Goal: Complete application form: Complete application form

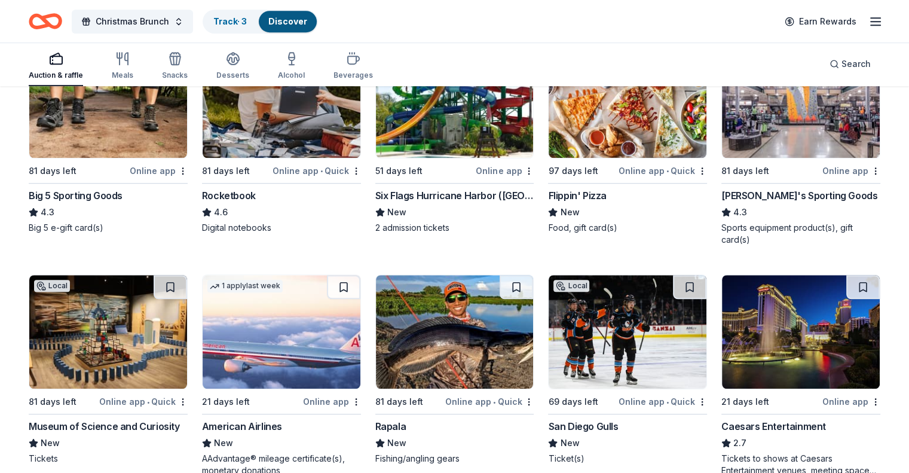
scroll to position [5458, 0]
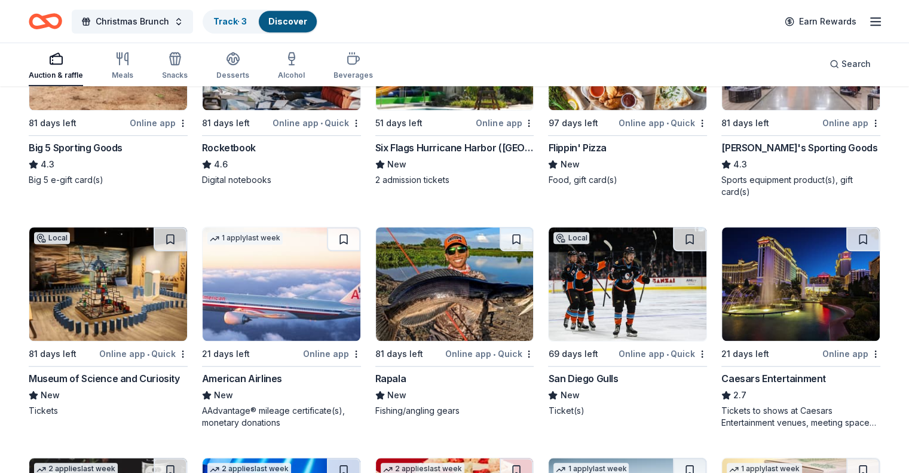
click at [801, 371] on div "Caesars Entertainment" at bounding box center [773, 378] width 105 height 14
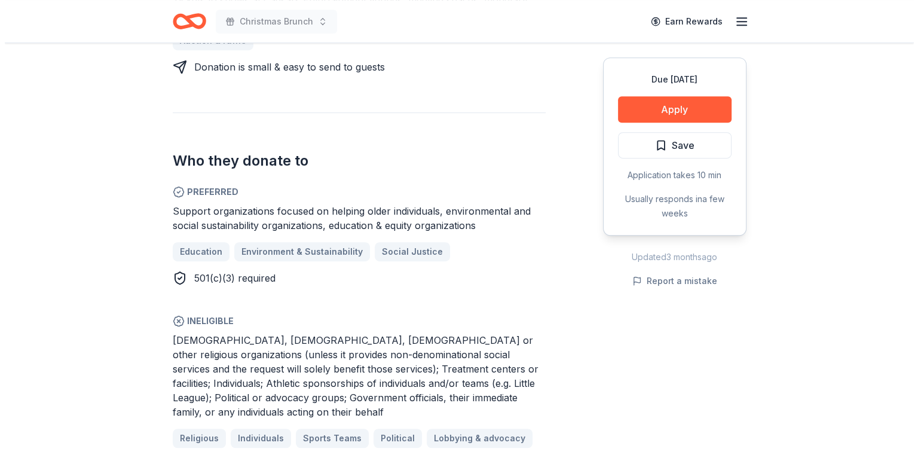
scroll to position [645, 0]
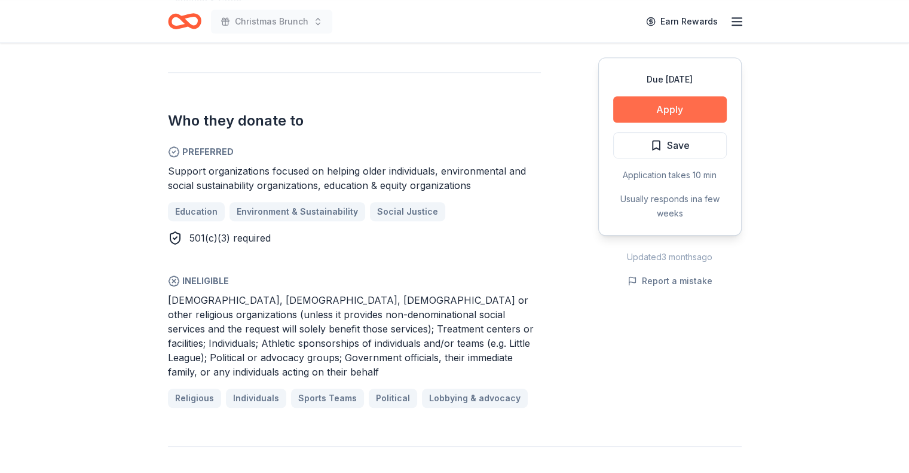
click at [654, 105] on button "Apply" at bounding box center [670, 109] width 114 height 26
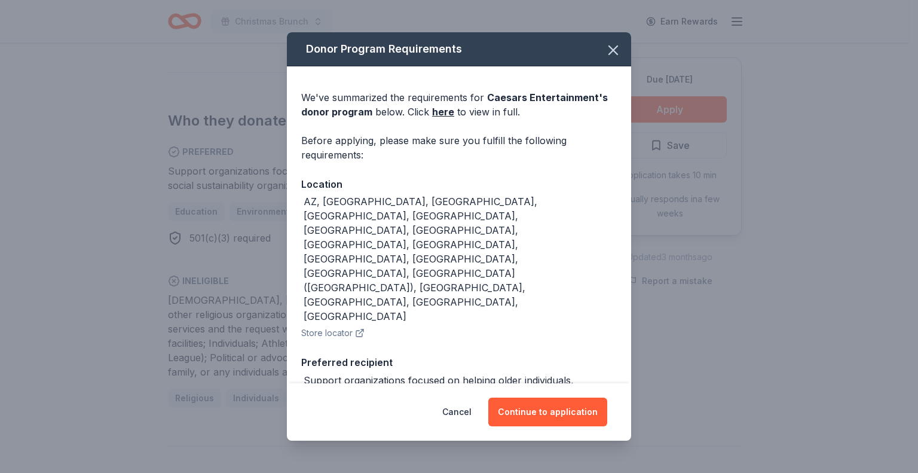
scroll to position [174, 0]
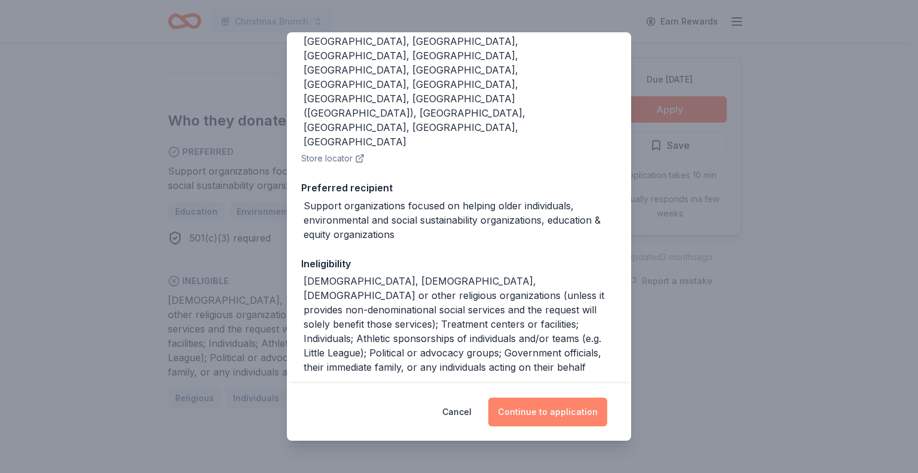
click at [546, 406] on button "Continue to application" at bounding box center [547, 411] width 119 height 29
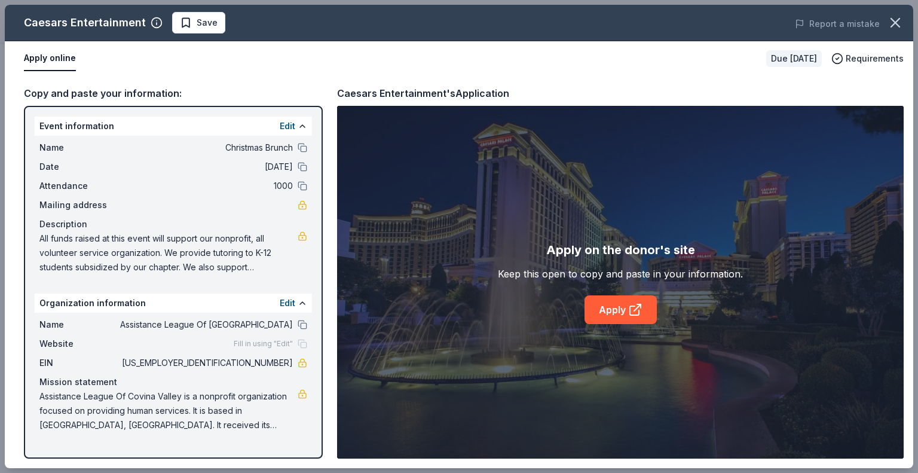
click at [275, 205] on div "Mailing address" at bounding box center [173, 205] width 268 height 14
click at [290, 123] on button "Edit" at bounding box center [288, 126] width 16 height 14
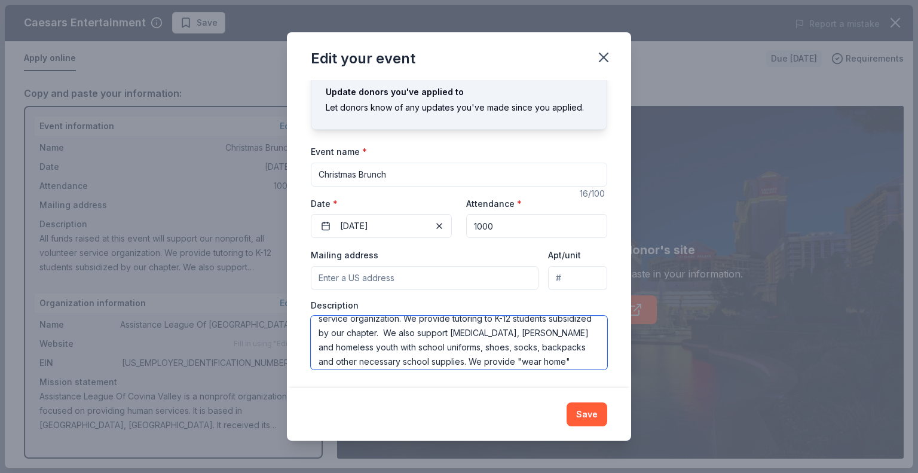
scroll to position [72, 0]
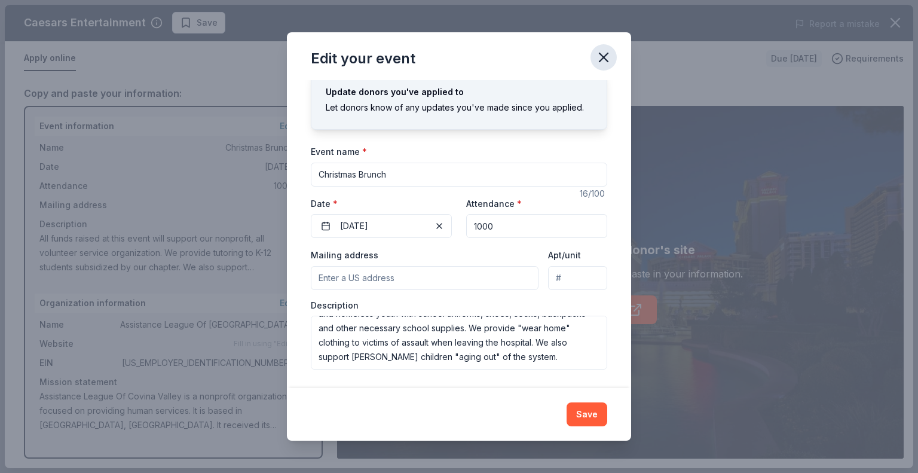
click at [603, 59] on icon "button" at bounding box center [603, 57] width 17 height 17
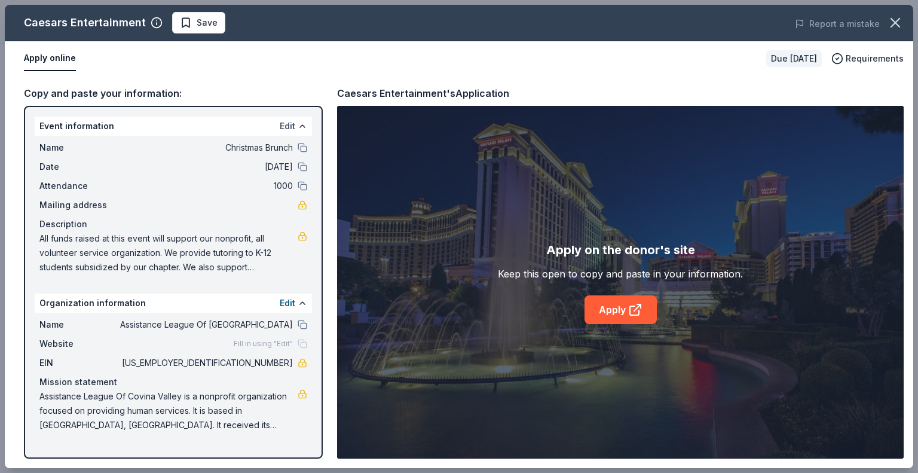
click at [284, 121] on button "Edit" at bounding box center [288, 126] width 16 height 14
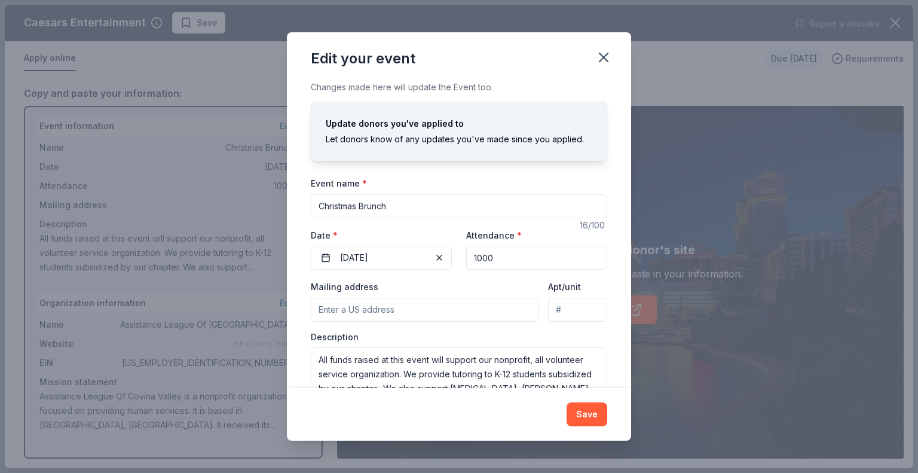
click at [368, 305] on input "Mailing address" at bounding box center [425, 310] width 228 height 24
type input "636 East San Bernardino Road, Covina, CA, 91723"
click at [590, 415] on button "Save" at bounding box center [586, 414] width 41 height 24
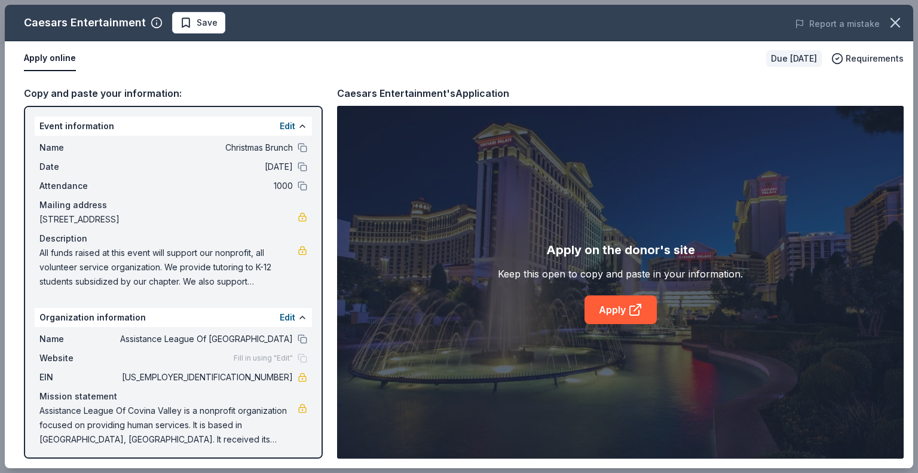
drag, startPoint x: 590, startPoint y: 415, endPoint x: 522, endPoint y: 300, distance: 133.6
click at [522, 300] on div "Apply on the donor's site Keep this open to copy and paste in your information.…" at bounding box center [620, 282] width 566 height 353
click at [280, 315] on button "Edit" at bounding box center [288, 317] width 16 height 14
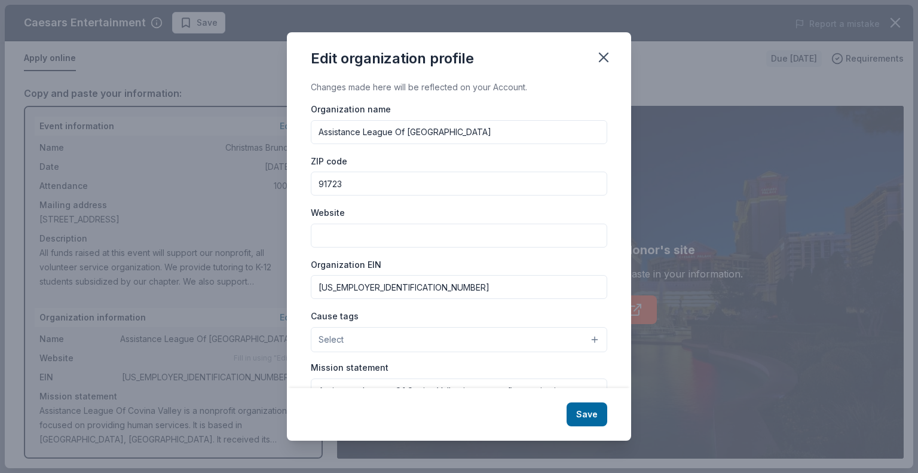
click at [327, 234] on input "Website" at bounding box center [459, 235] width 296 height 24
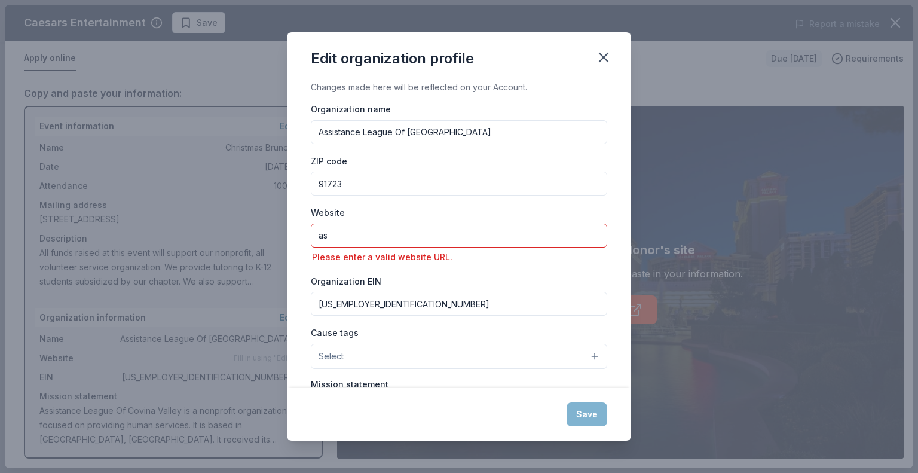
type input "a"
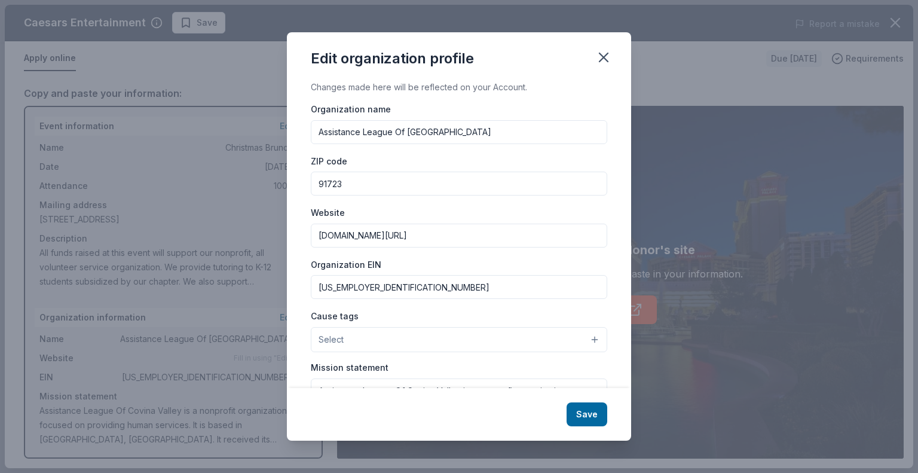
type input "www.assistanceleague.org/covina-valley"
click at [584, 339] on button "Select" at bounding box center [459, 339] width 296 height 25
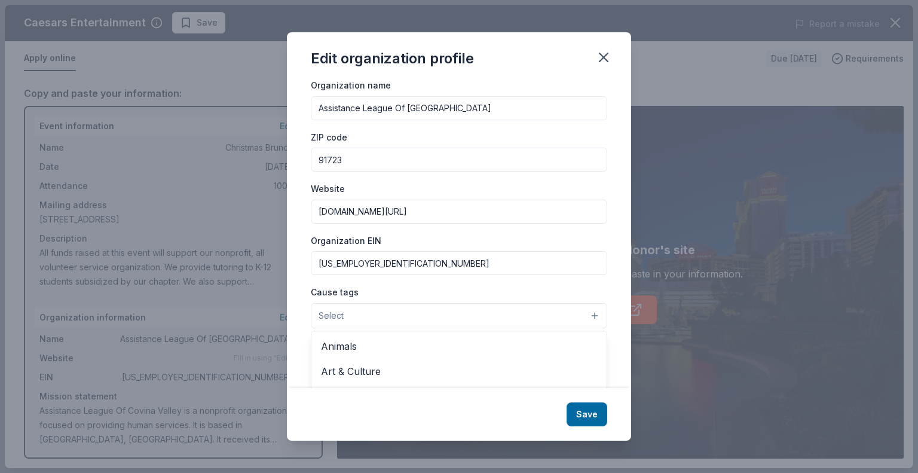
scroll to position [110, 0]
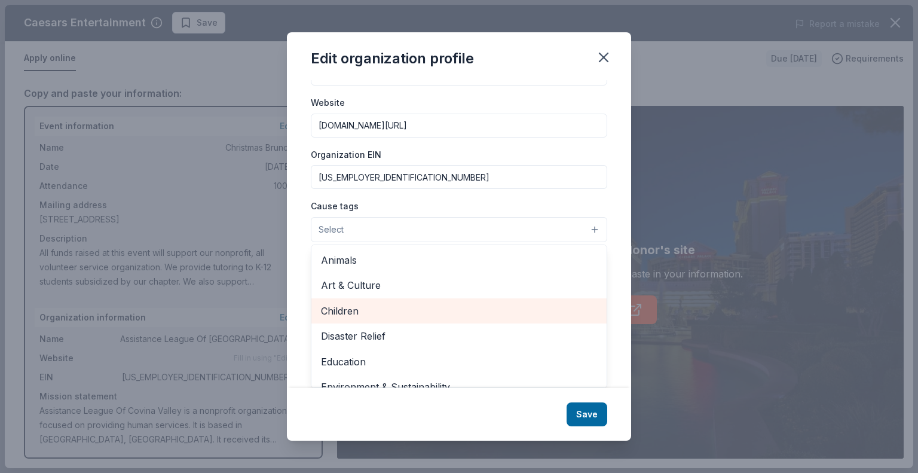
click at [461, 310] on span "Children" at bounding box center [459, 311] width 276 height 16
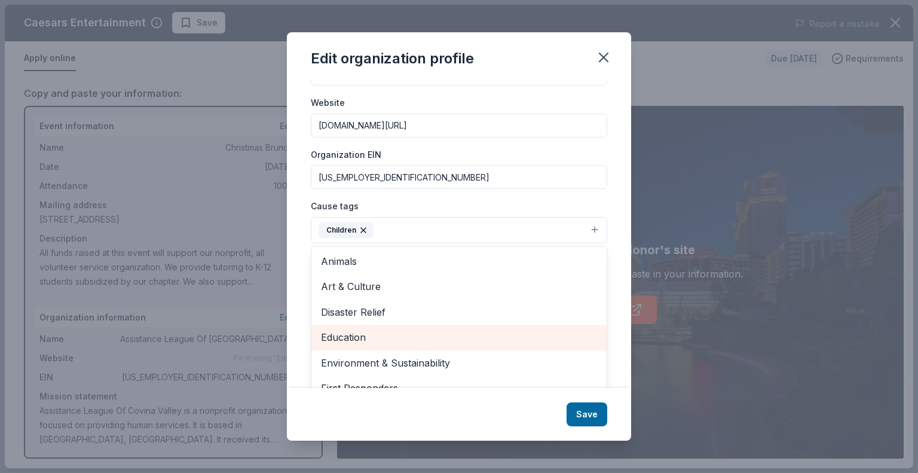
click at [487, 335] on span "Education" at bounding box center [459, 337] width 276 height 16
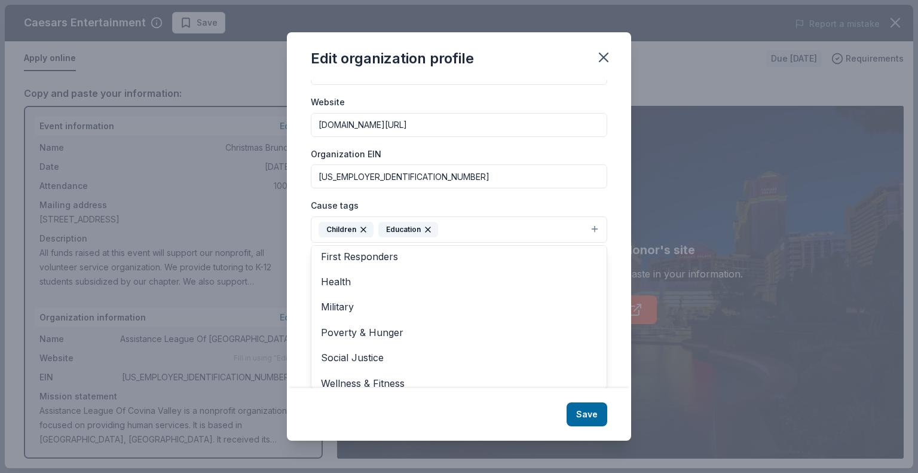
scroll to position [115, 0]
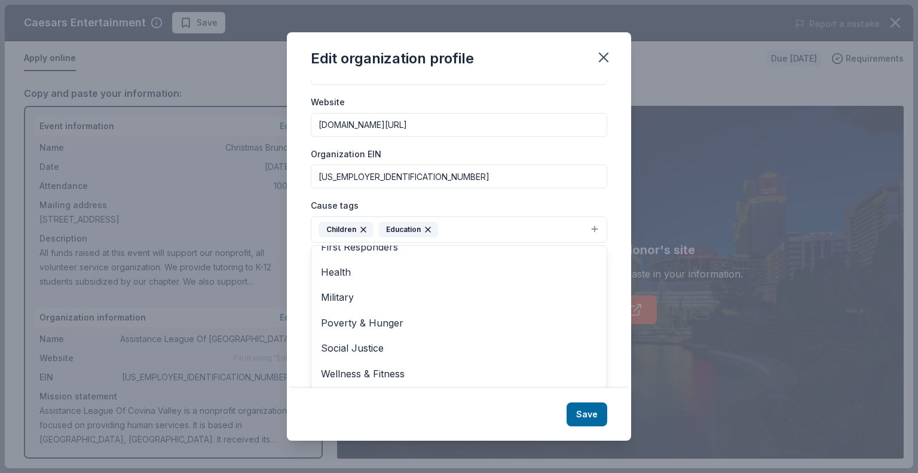
click at [605, 333] on div "Changes made here will be reflected on your Account. Organization name Assistan…" at bounding box center [459, 234] width 344 height 308
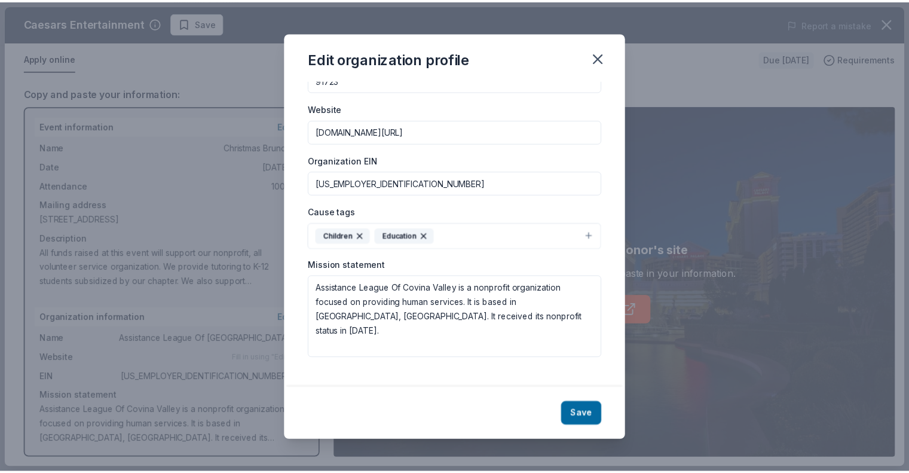
scroll to position [93, 0]
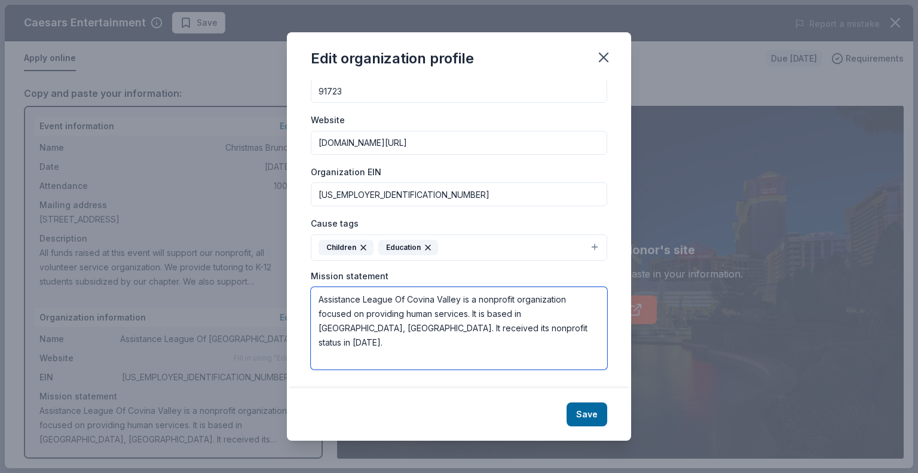
click at [476, 331] on textarea "Assistance League Of Covina Valley is a nonprofit organization focused on provi…" at bounding box center [459, 328] width 296 height 82
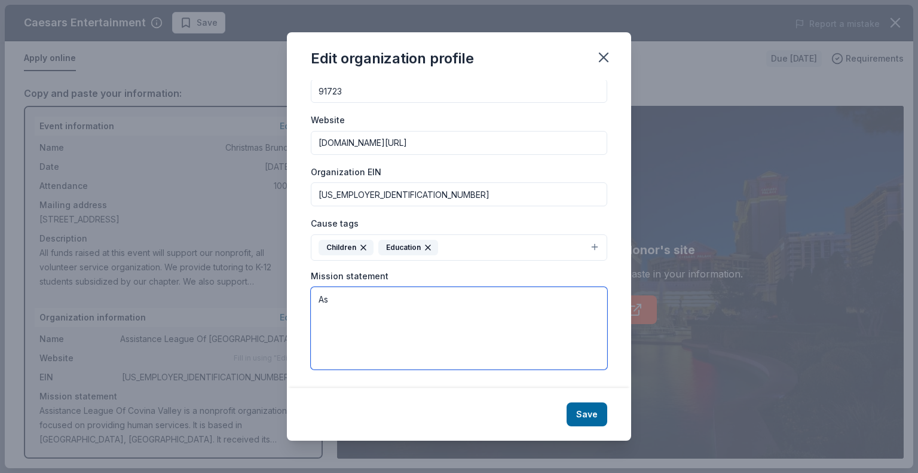
type textarea "A"
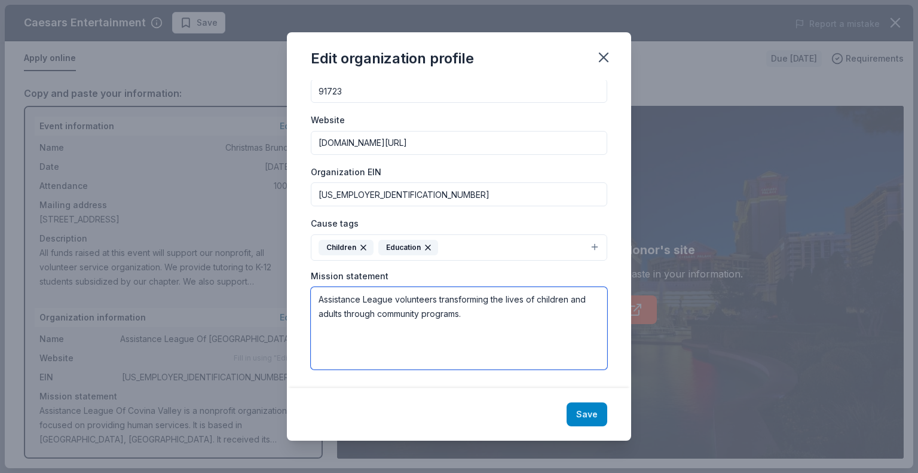
type textarea "Assistance League volunteers transforming the lives of children and adults thro…"
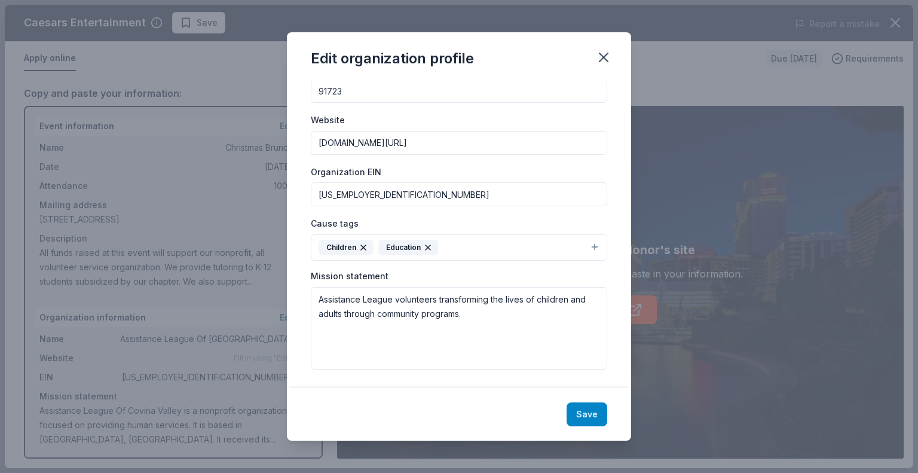
click at [595, 418] on button "Save" at bounding box center [586, 414] width 41 height 24
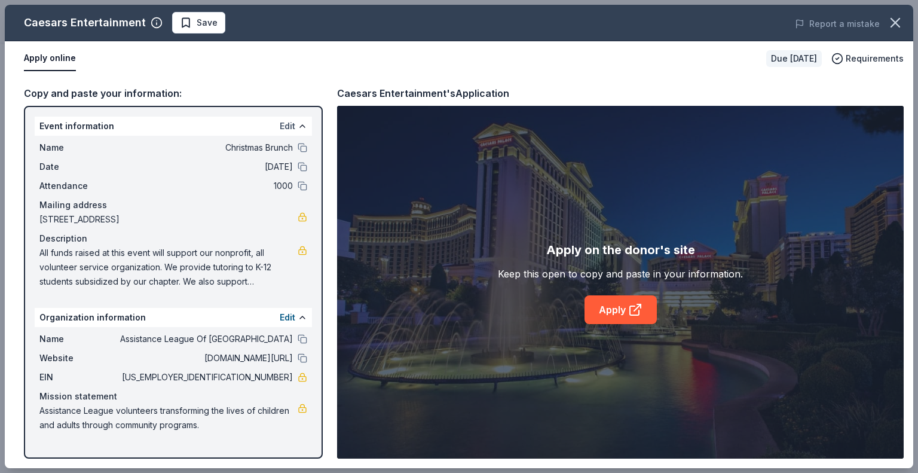
click at [286, 123] on button "Edit" at bounding box center [288, 126] width 16 height 14
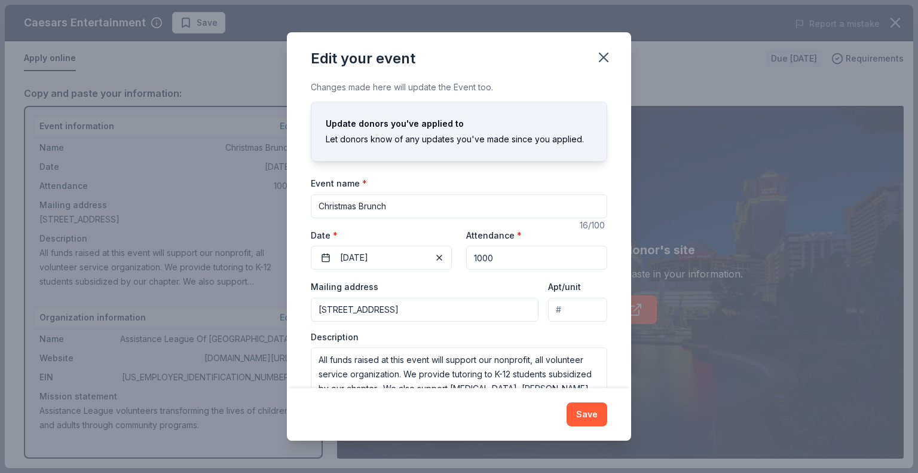
click at [323, 203] on input "Christmas Brunch" at bounding box center [459, 206] width 296 height 24
click at [412, 206] on input "58th Annual Christmas Brunch" at bounding box center [459, 206] width 296 height 24
type input "58th Annual Christmas tree Brunch"
click at [584, 411] on button "Save" at bounding box center [586, 414] width 41 height 24
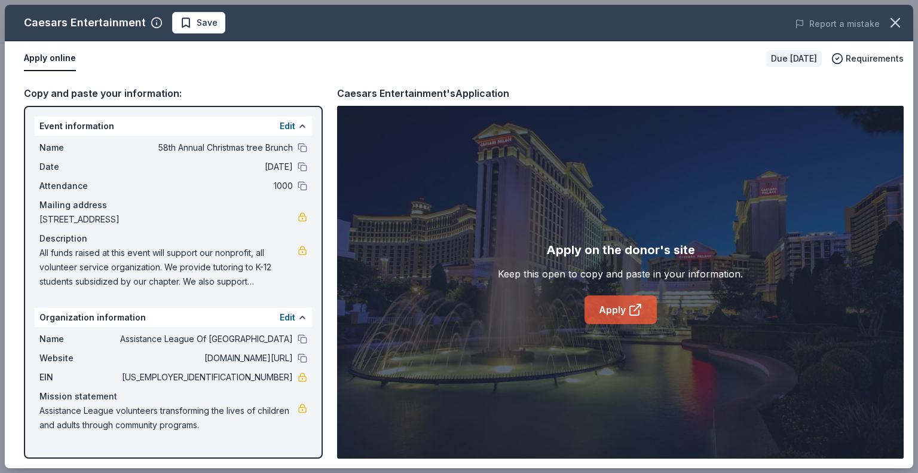
click at [621, 305] on link "Apply" at bounding box center [620, 309] width 72 height 29
click at [59, 55] on button "Apply online" at bounding box center [50, 58] width 52 height 25
click at [895, 23] on icon "button" at bounding box center [895, 23] width 8 height 8
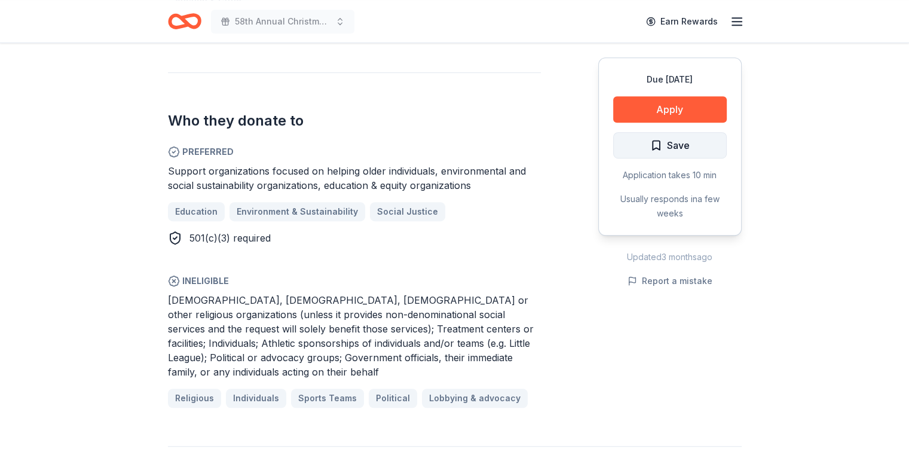
click at [685, 149] on span "Save" at bounding box center [678, 145] width 23 height 16
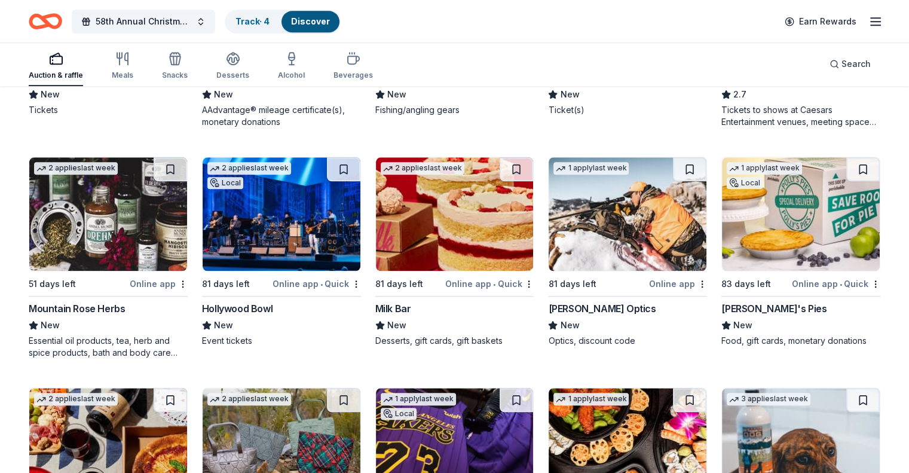
scroll to position [5624, 0]
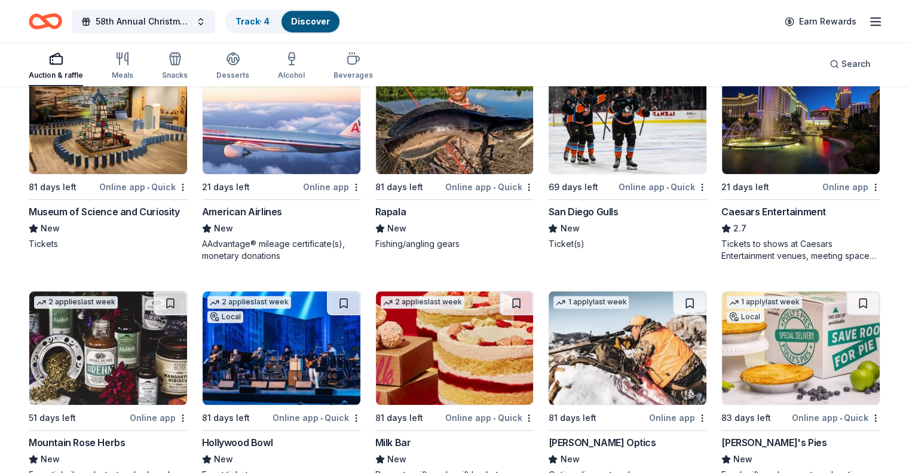
click at [299, 367] on img at bounding box center [282, 348] width 158 height 114
click at [272, 385] on img at bounding box center [282, 348] width 158 height 114
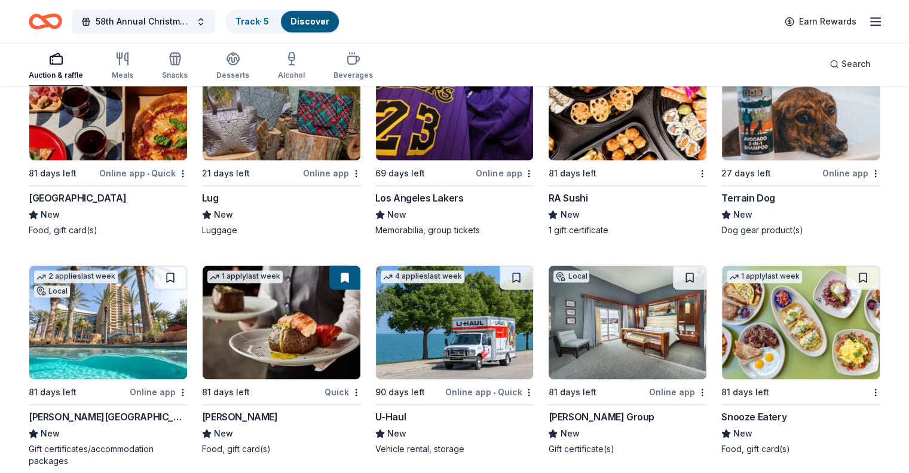
scroll to position [6107, 0]
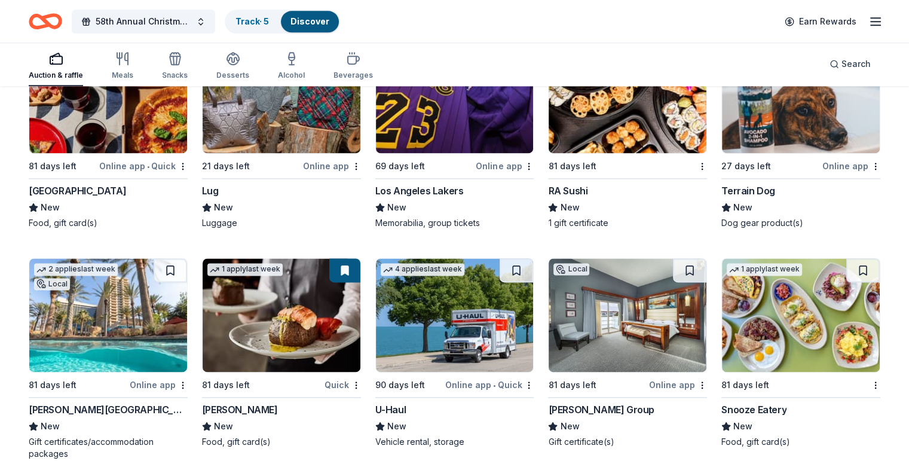
click at [300, 338] on img at bounding box center [282, 315] width 158 height 114
click at [150, 326] on img at bounding box center [108, 315] width 158 height 114
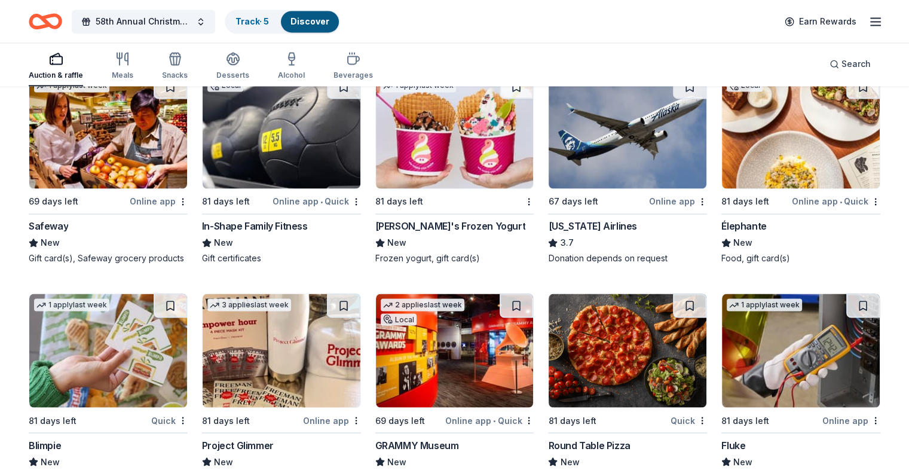
scroll to position [6640, 0]
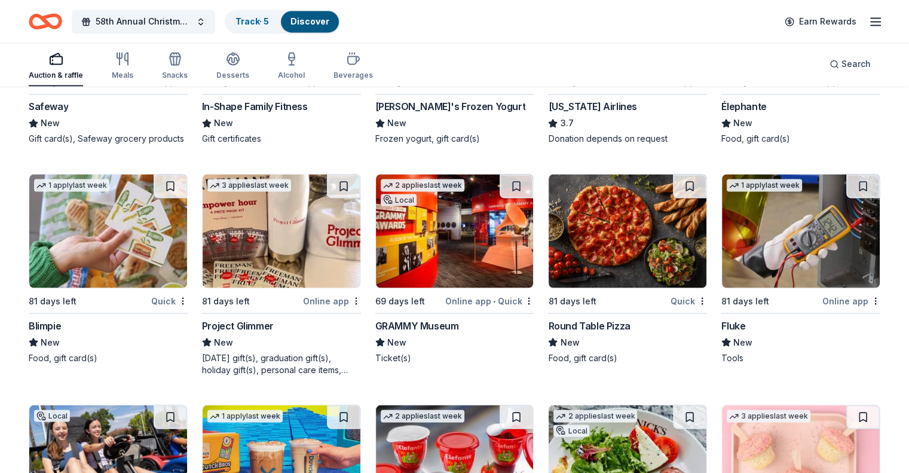
click at [446, 281] on img at bounding box center [455, 231] width 158 height 114
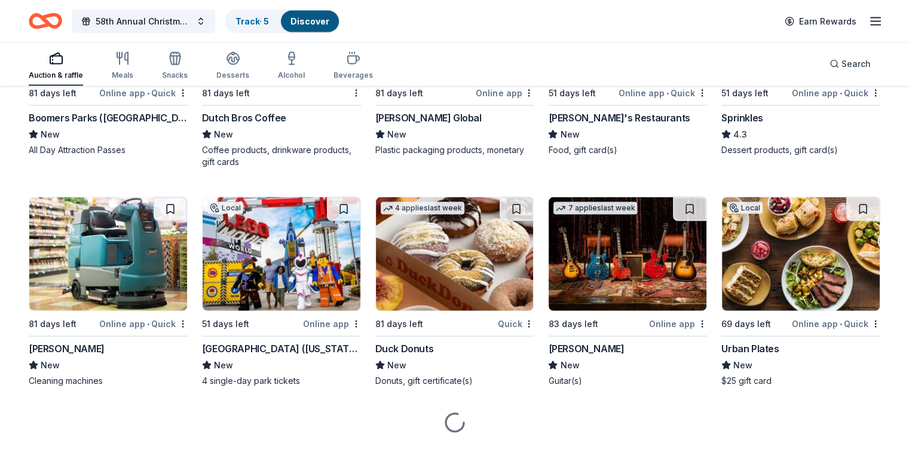
scroll to position [7095, 0]
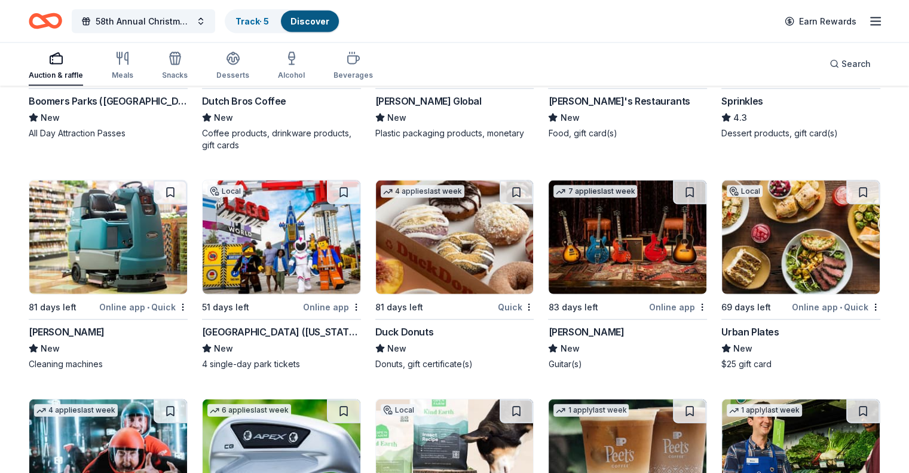
click at [295, 291] on img at bounding box center [282, 237] width 158 height 114
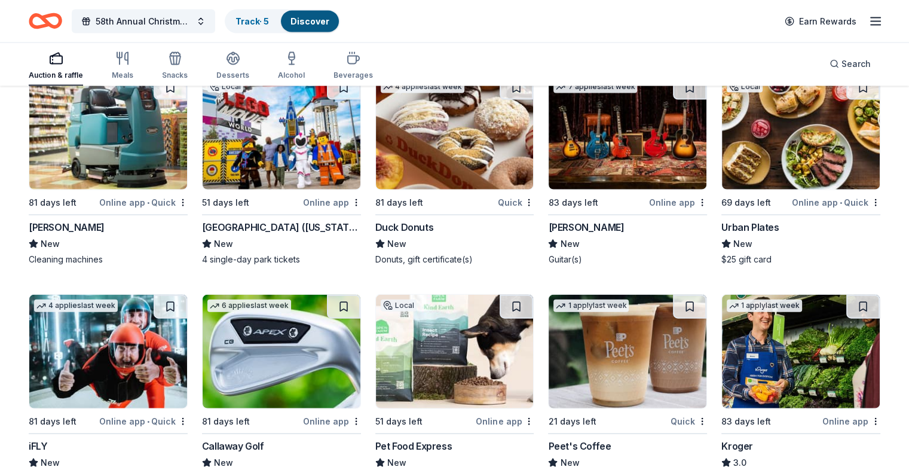
scroll to position [7223, 0]
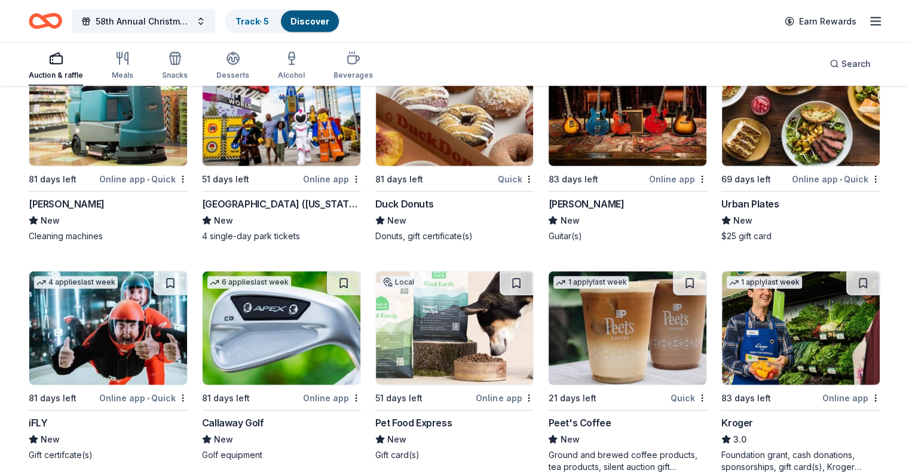
click at [134, 378] on img at bounding box center [108, 328] width 158 height 114
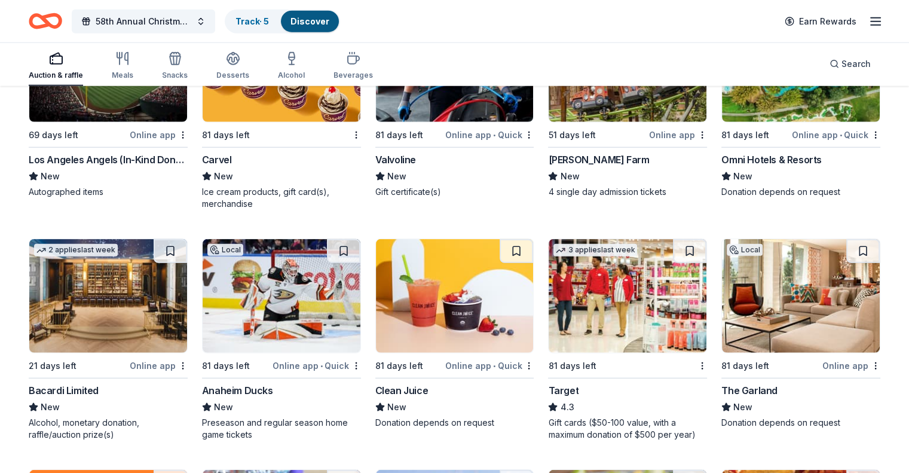
scroll to position [7725, 0]
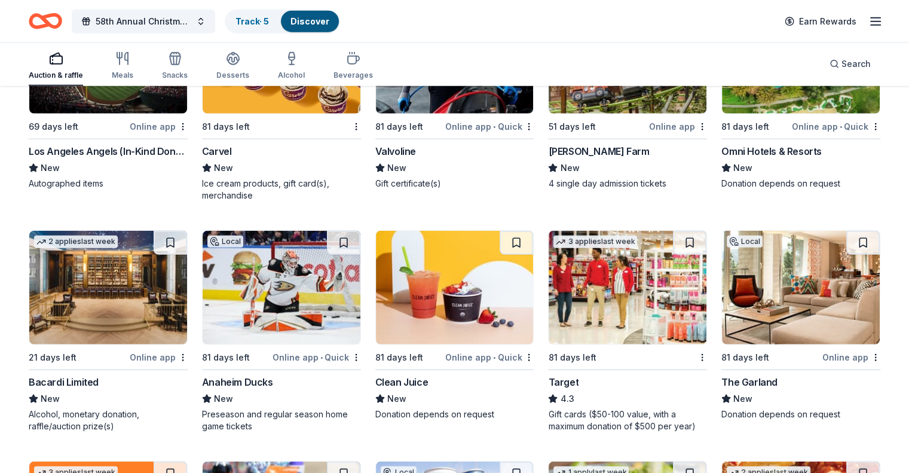
click at [299, 334] on img at bounding box center [282, 288] width 158 height 114
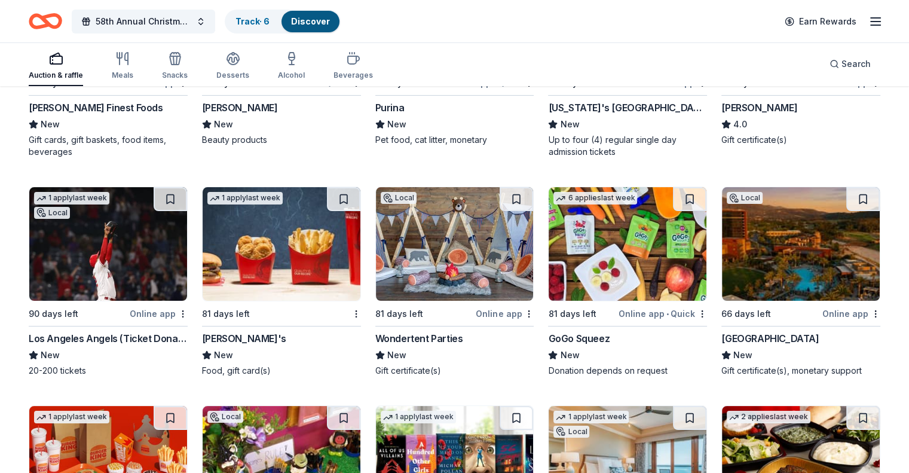
scroll to position [9155, 0]
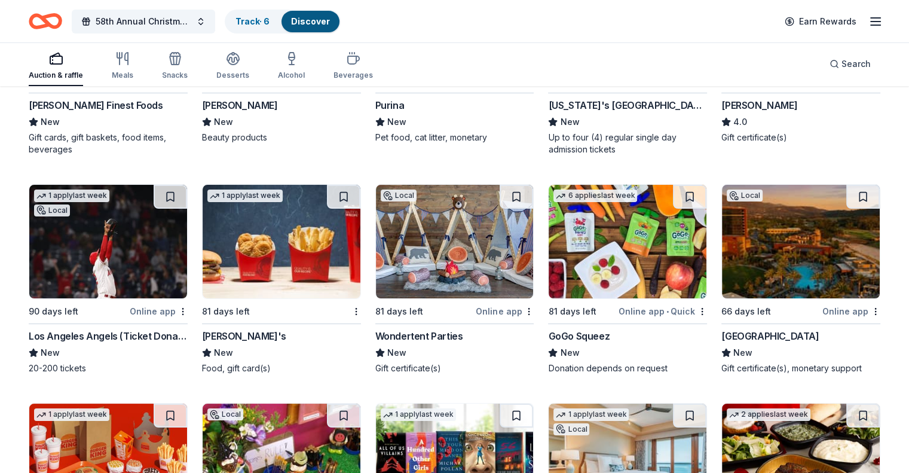
click at [124, 279] on img at bounding box center [108, 242] width 158 height 114
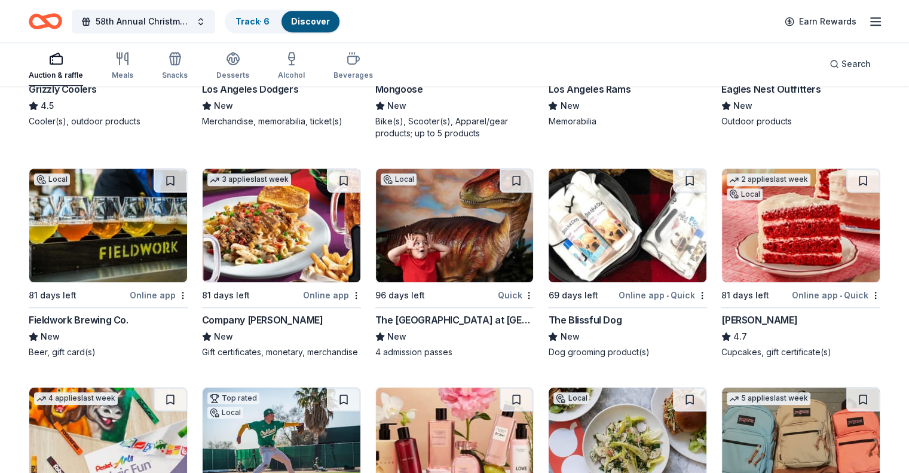
scroll to position [10077, 0]
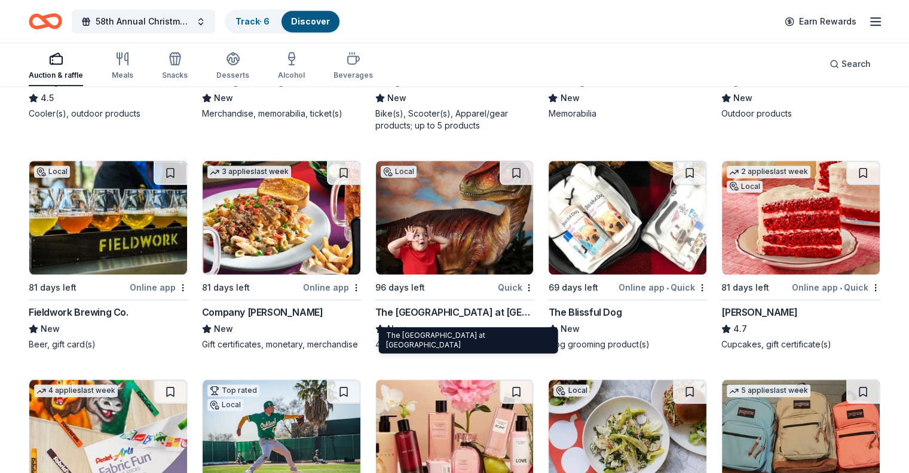
click at [454, 311] on div "The Children's Museum at La Habra" at bounding box center [454, 312] width 159 height 14
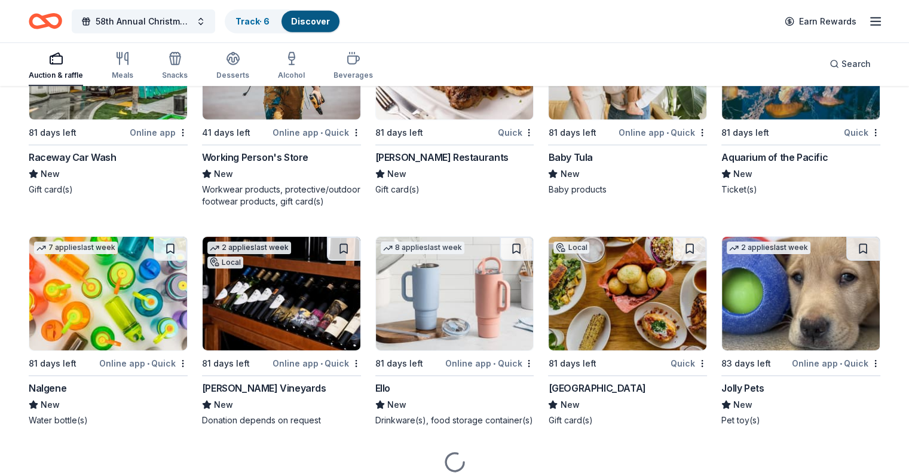
scroll to position [12950, 0]
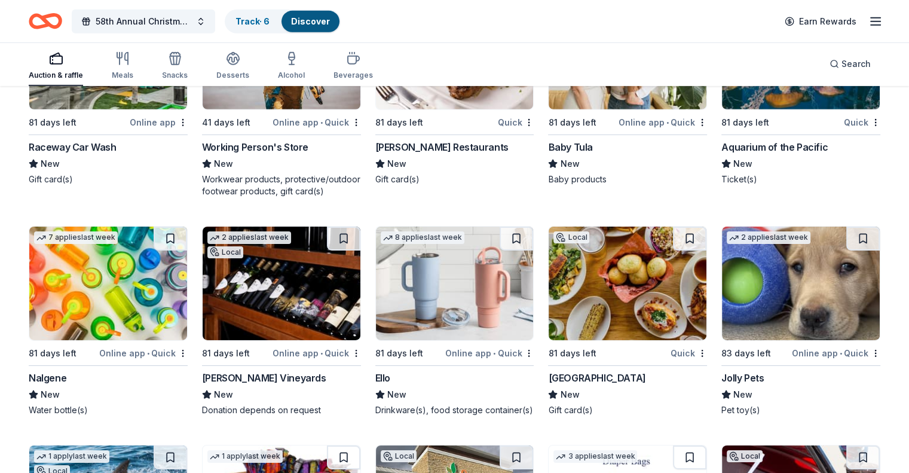
click at [761, 165] on div "Local 81 days left Quick Aquarium of the Pacific New Ticket(s)" at bounding box center [800, 90] width 159 height 190
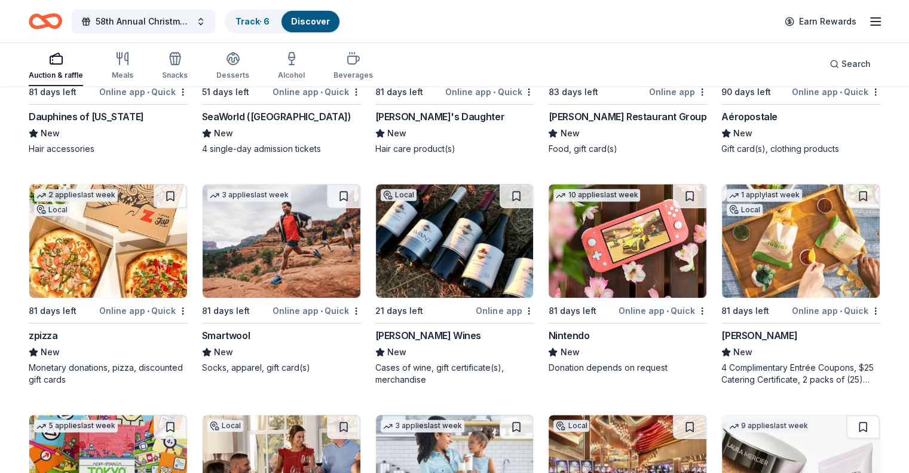
scroll to position [14138, 0]
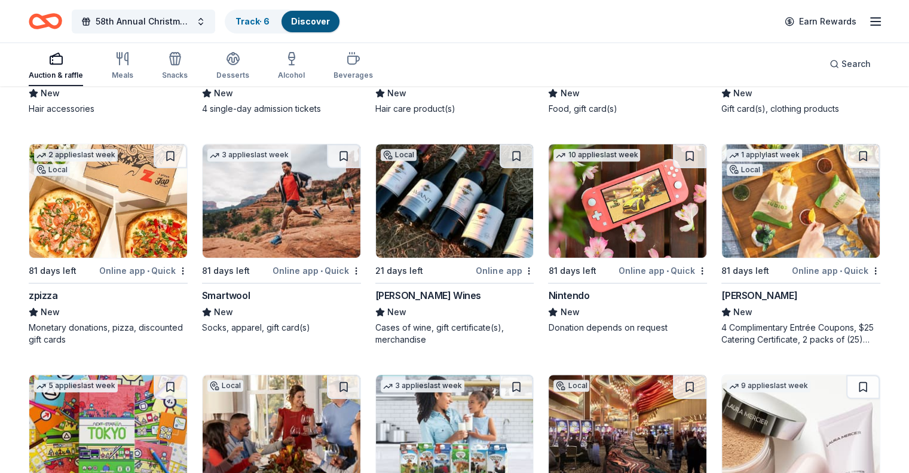
click at [464, 258] on img at bounding box center [455, 201] width 158 height 114
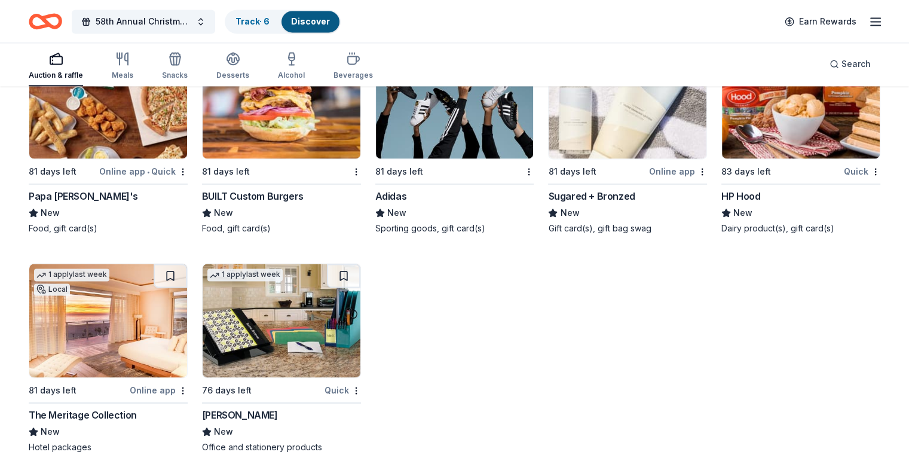
scroll to position [15410, 0]
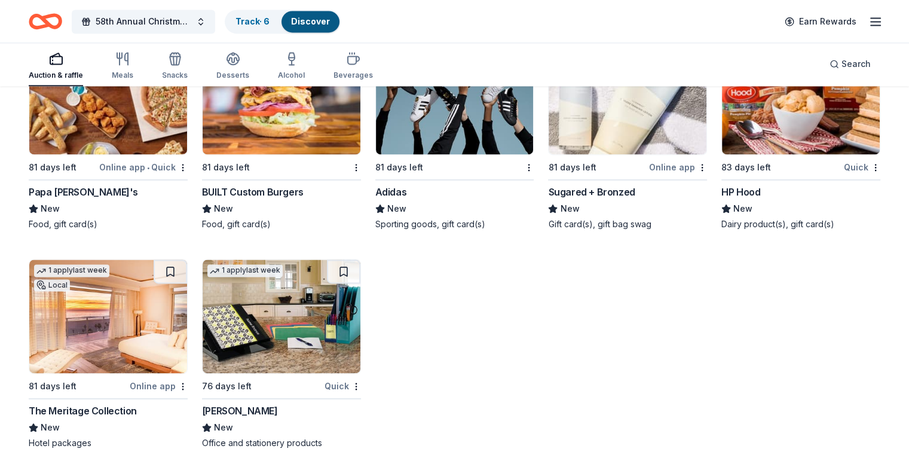
click at [123, 342] on img at bounding box center [108, 316] width 158 height 114
click at [163, 309] on img at bounding box center [108, 316] width 158 height 114
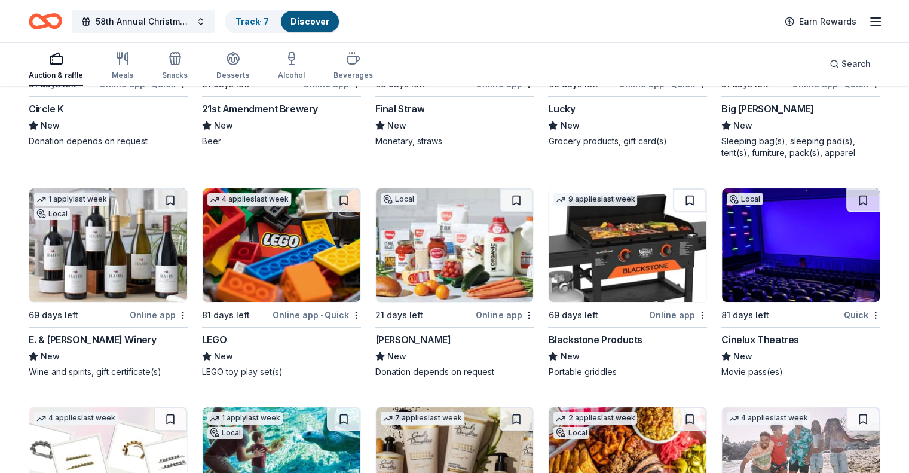
scroll to position [13633, 0]
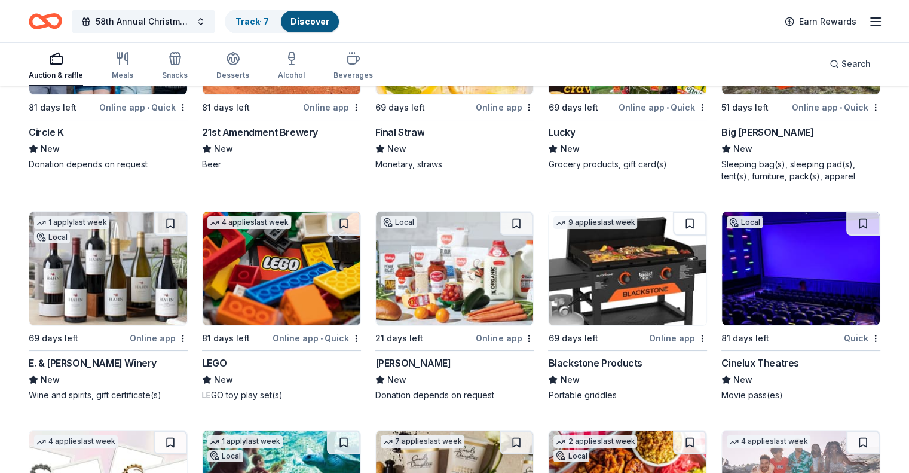
click at [614, 311] on img at bounding box center [628, 269] width 158 height 114
click at [311, 325] on img at bounding box center [282, 269] width 158 height 114
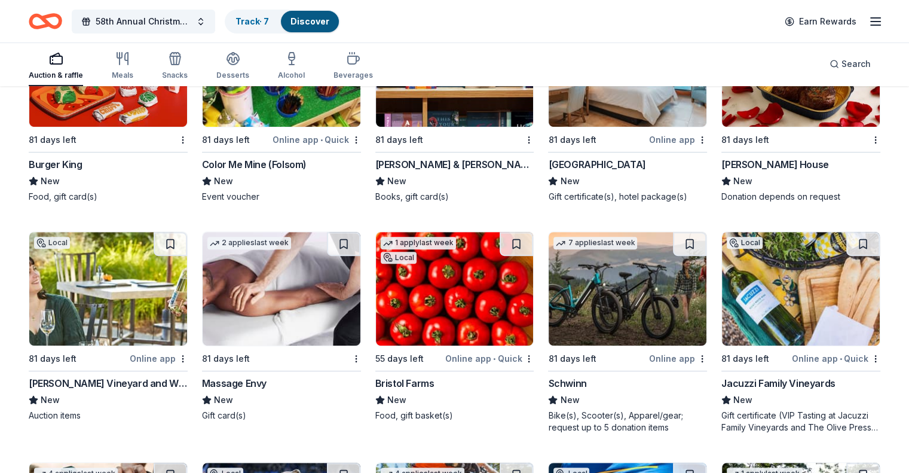
scroll to position [9538, 0]
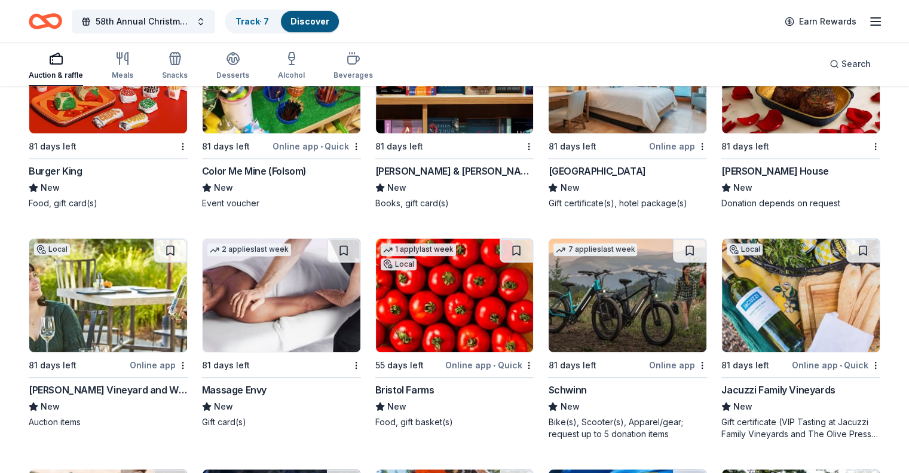
click at [644, 324] on img at bounding box center [628, 295] width 158 height 114
click at [677, 255] on button at bounding box center [689, 250] width 33 height 24
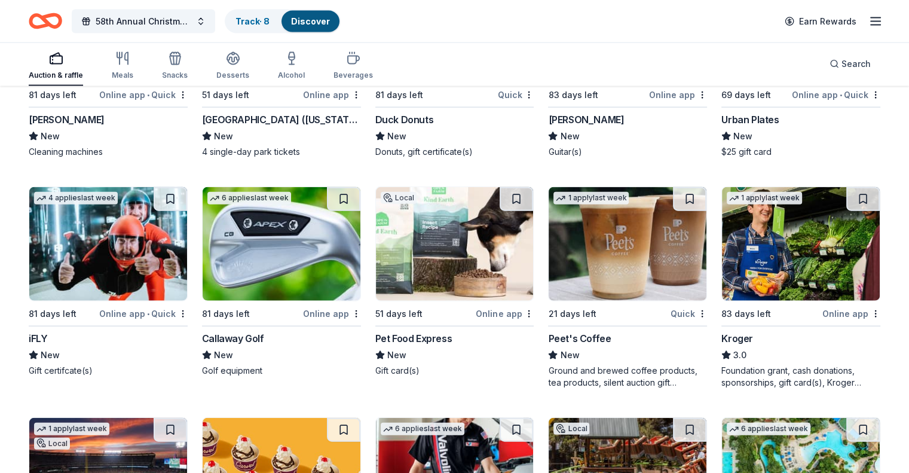
scroll to position [7292, 0]
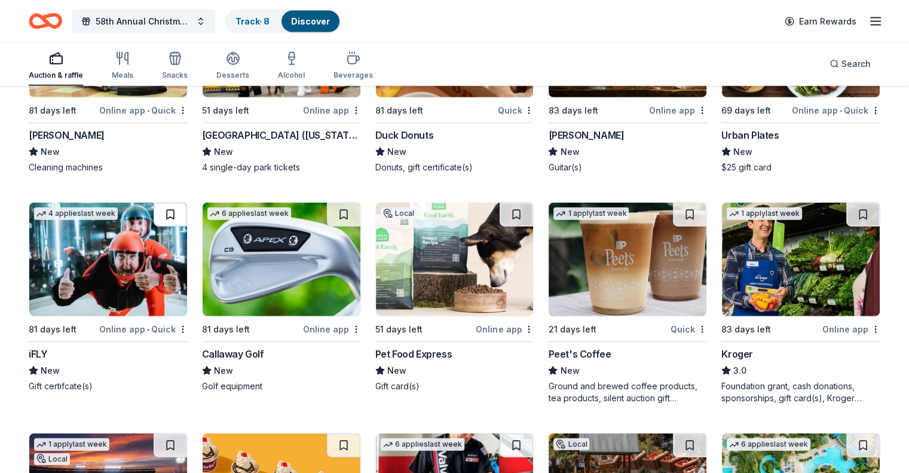
click at [182, 221] on button at bounding box center [170, 215] width 33 height 24
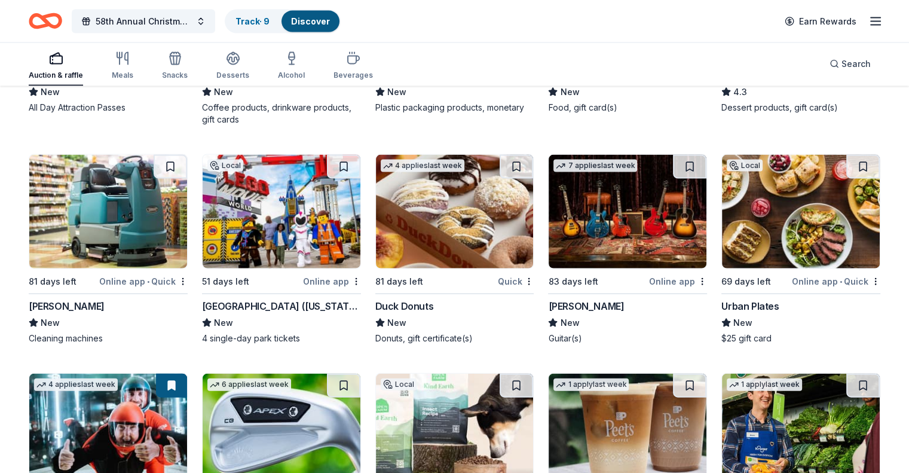
scroll to position [7116, 0]
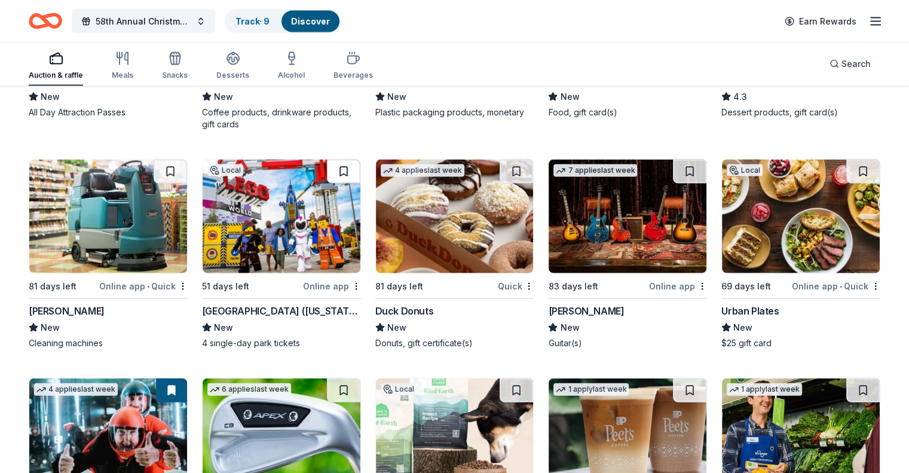
click at [345, 177] on button at bounding box center [343, 172] width 33 height 24
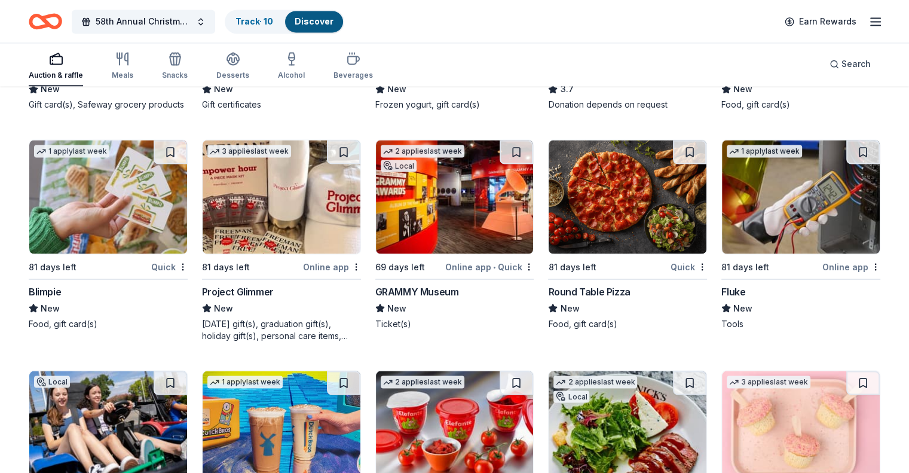
scroll to position [6670, 0]
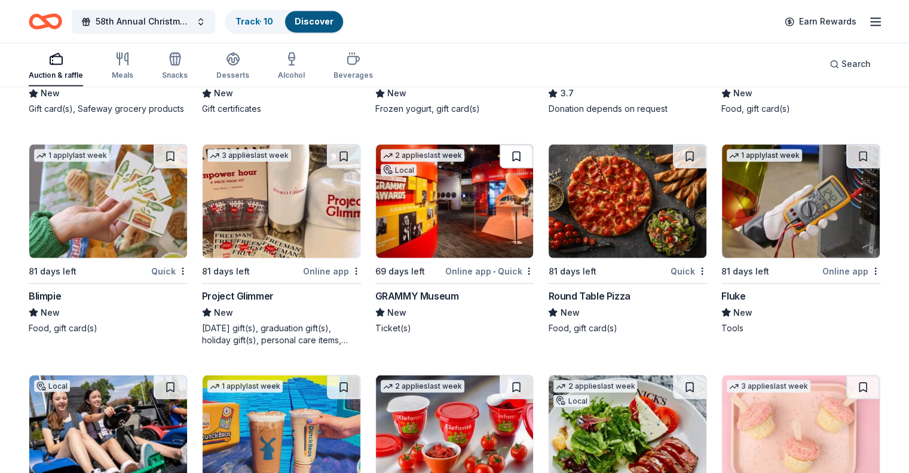
click at [514, 164] on button at bounding box center [516, 156] width 33 height 24
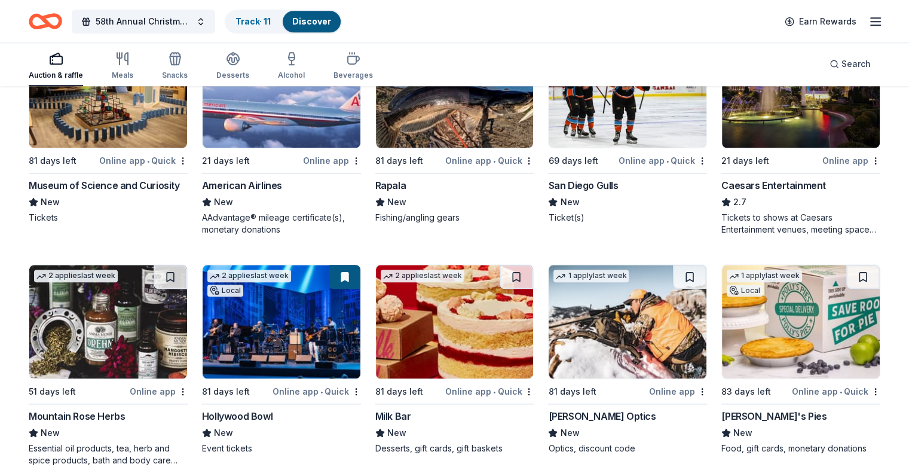
scroll to position [5539, 0]
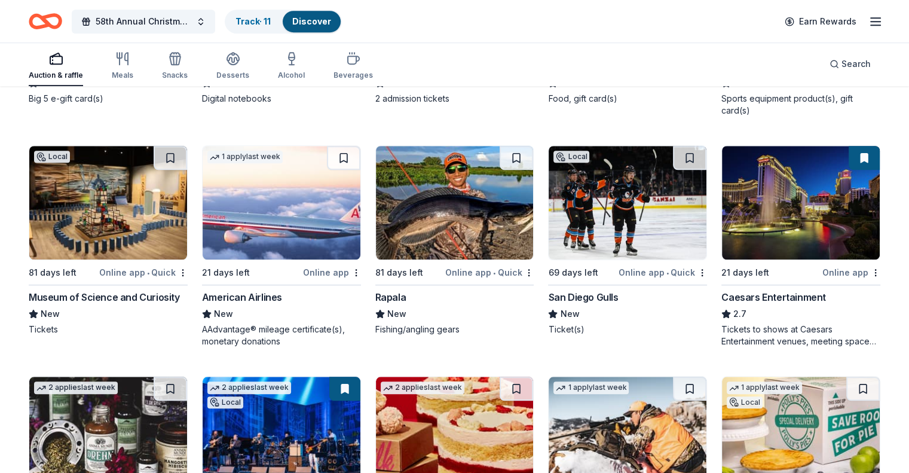
click at [849, 152] on button at bounding box center [864, 158] width 31 height 24
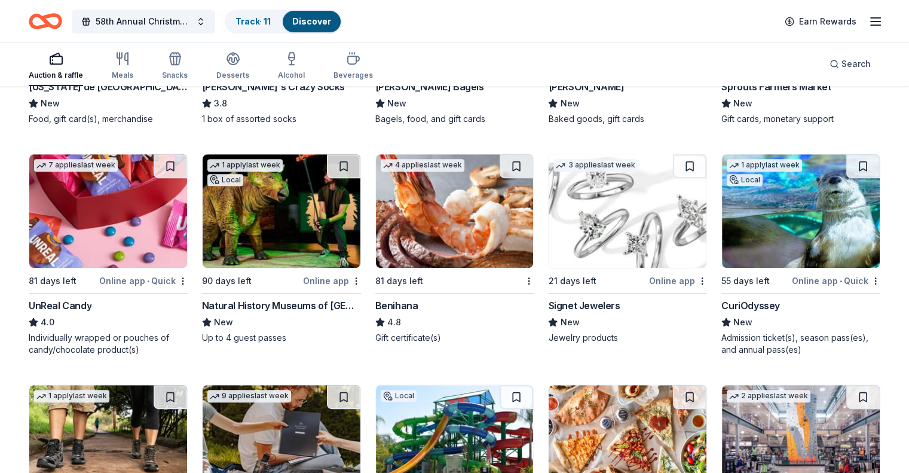
scroll to position [5029, 0]
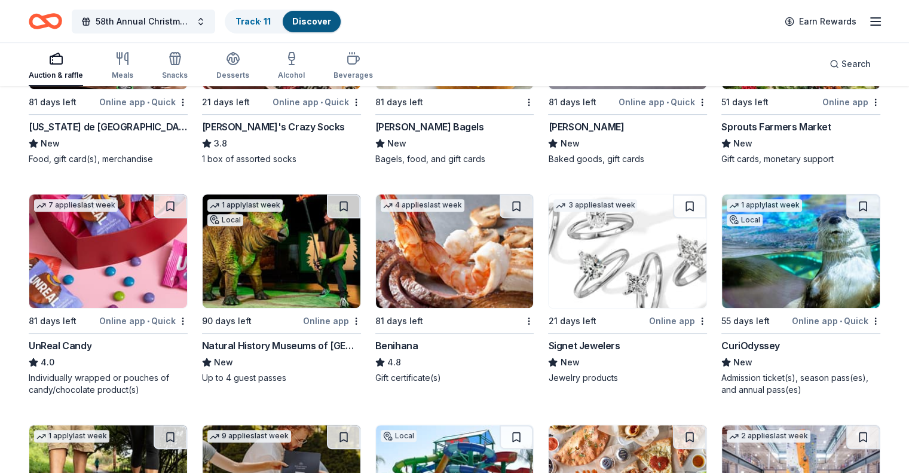
click at [304, 248] on img at bounding box center [282, 251] width 158 height 114
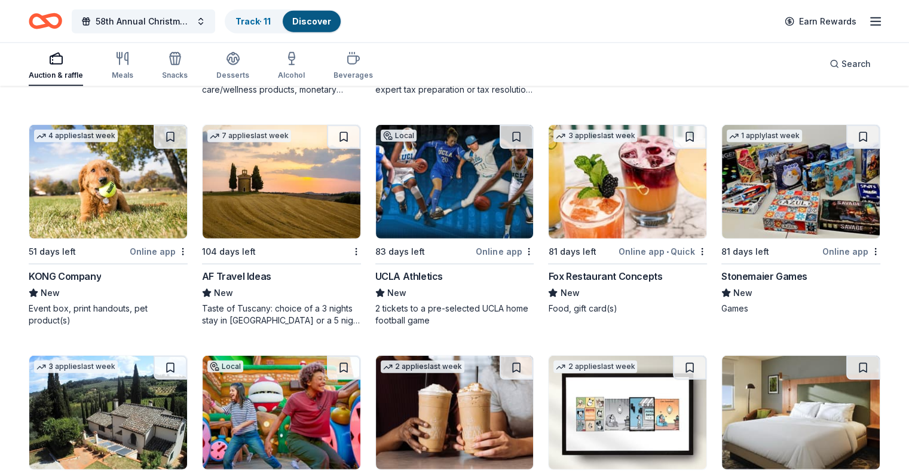
scroll to position [3245, 0]
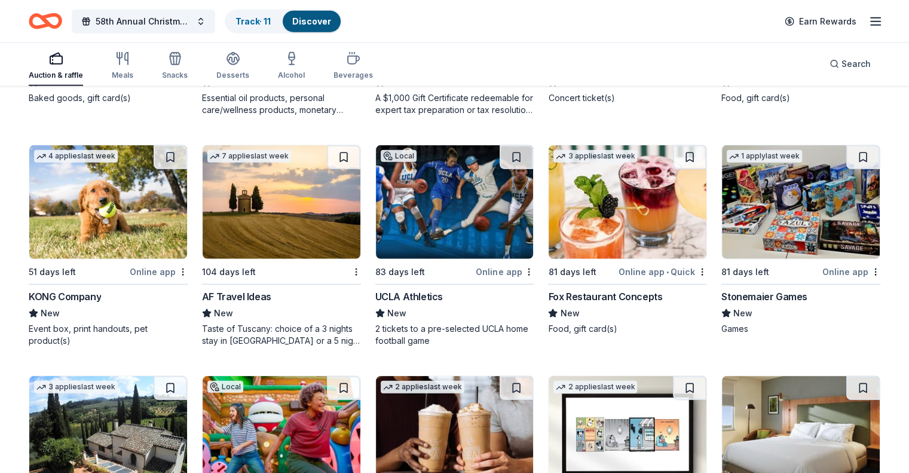
click at [112, 223] on img at bounding box center [108, 202] width 158 height 114
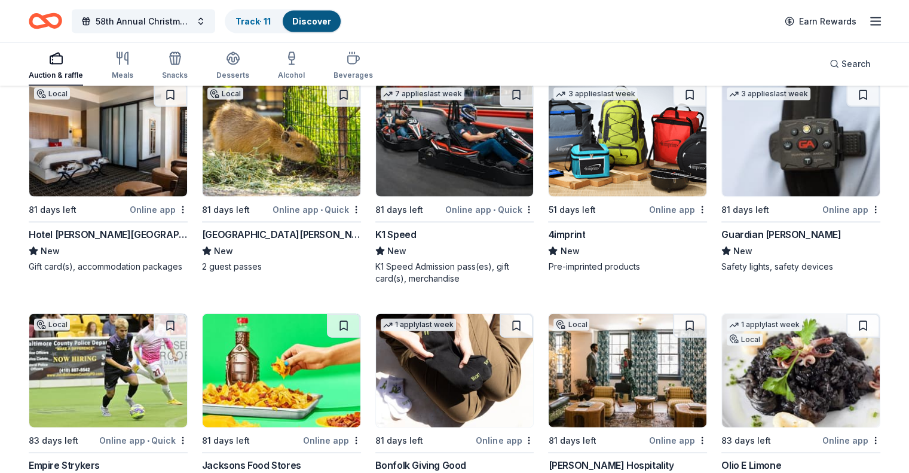
scroll to position [2608, 0]
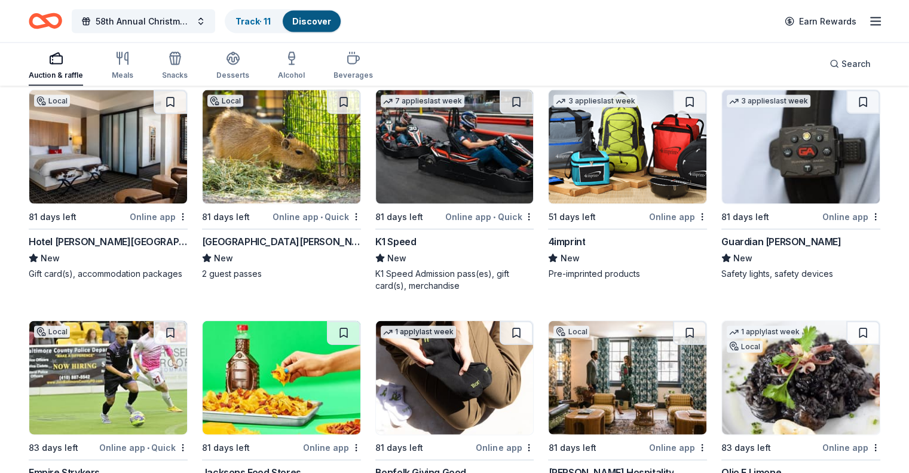
click at [459, 163] on img at bounding box center [455, 147] width 158 height 114
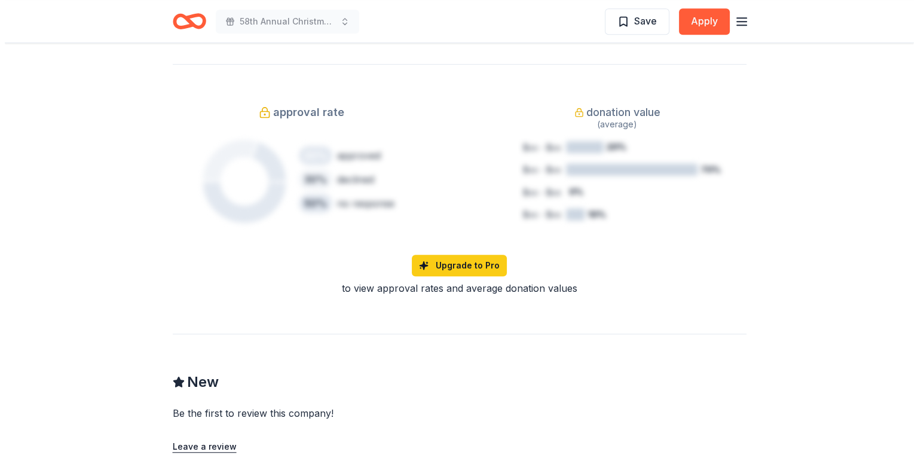
scroll to position [817, 0]
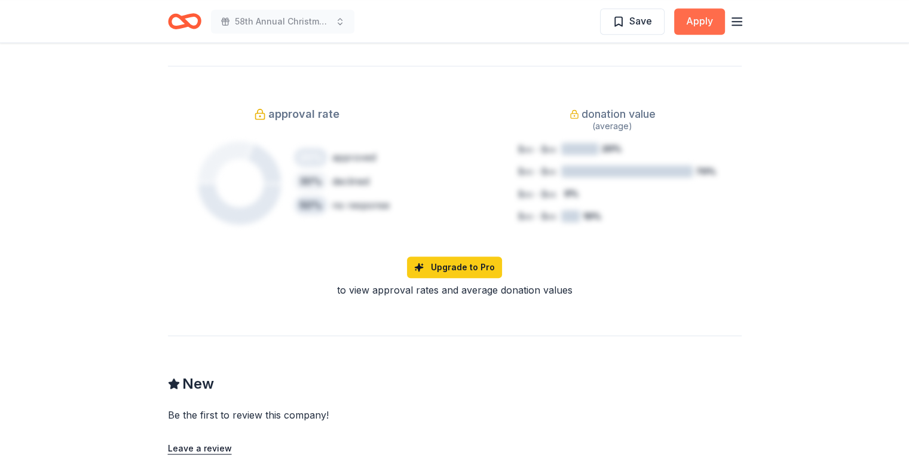
click at [701, 21] on button "Apply" at bounding box center [699, 21] width 51 height 26
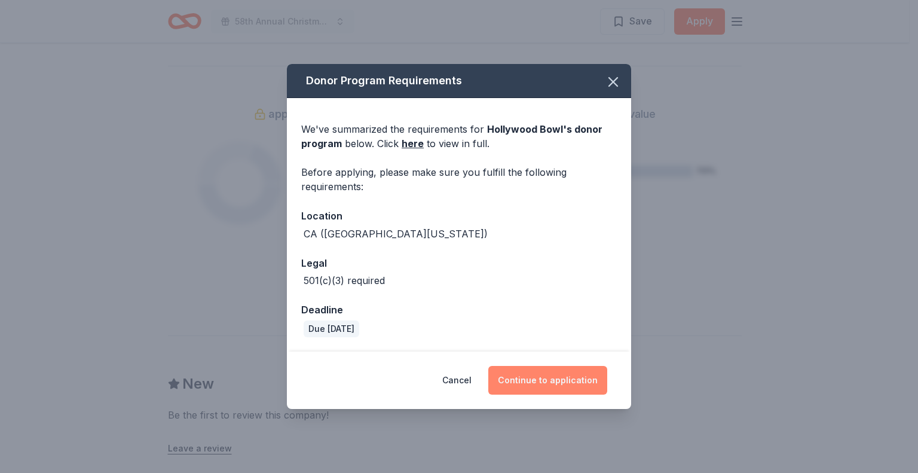
click at [561, 376] on button "Continue to application" at bounding box center [547, 380] width 119 height 29
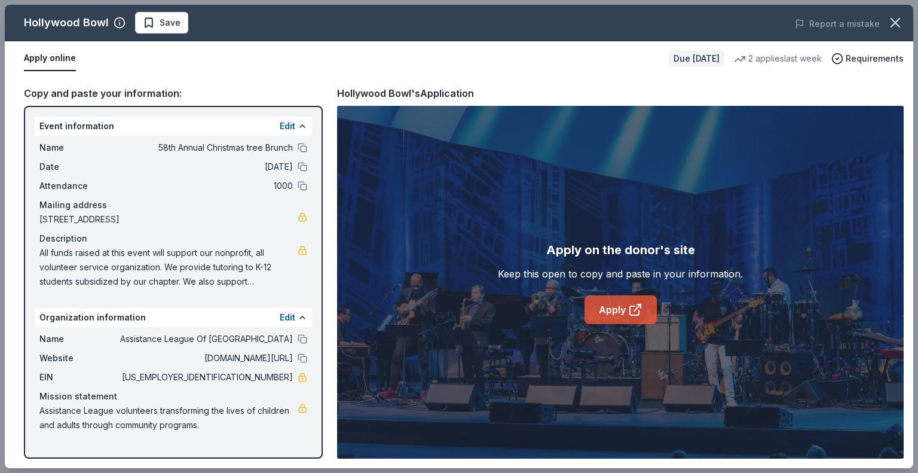
click at [630, 303] on icon at bounding box center [635, 309] width 14 height 14
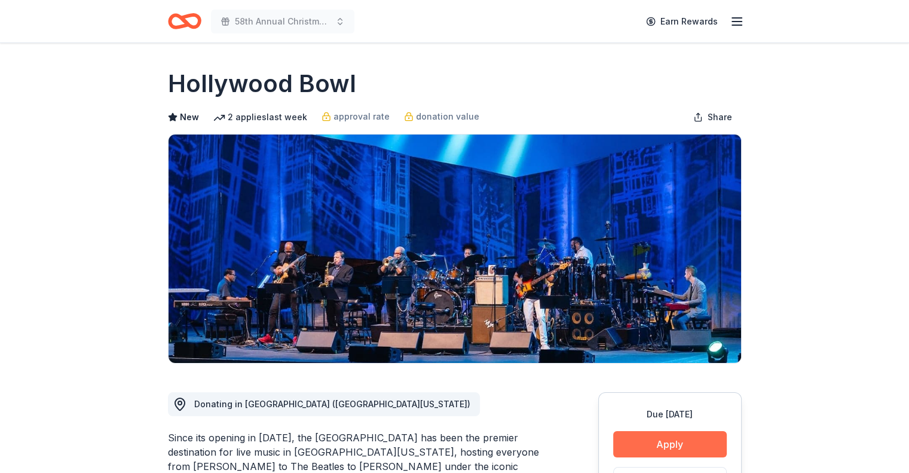
click at [661, 446] on button "Apply" at bounding box center [670, 444] width 114 height 26
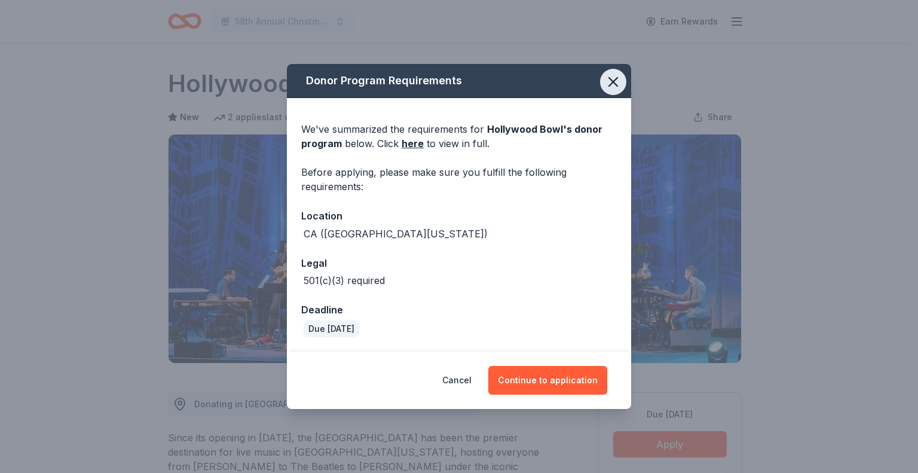
click at [614, 79] on icon "button" at bounding box center [613, 82] width 17 height 17
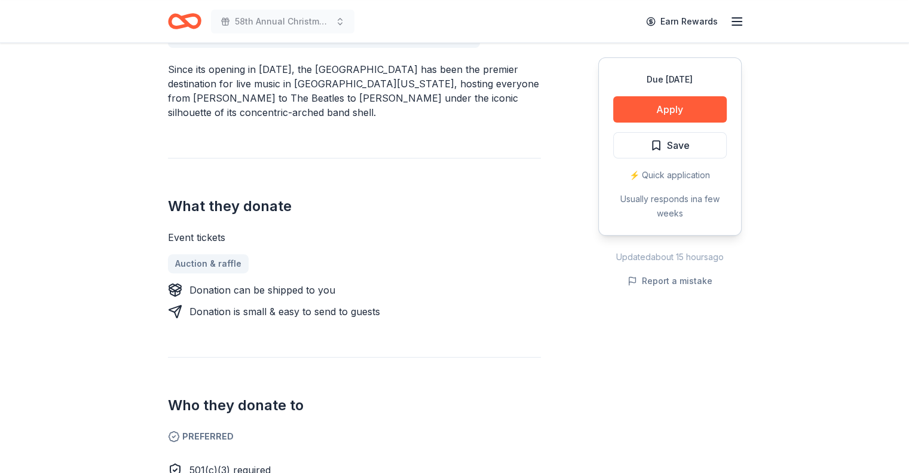
scroll to position [252, 0]
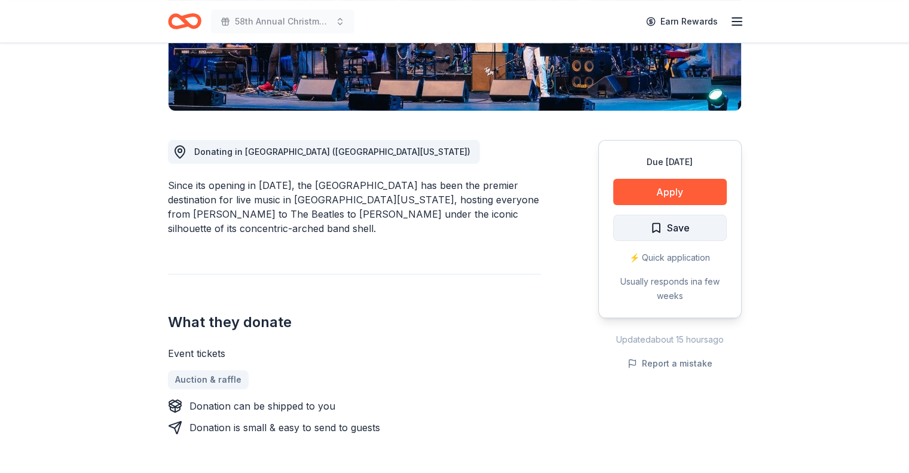
click at [676, 232] on span "Save" at bounding box center [678, 228] width 23 height 16
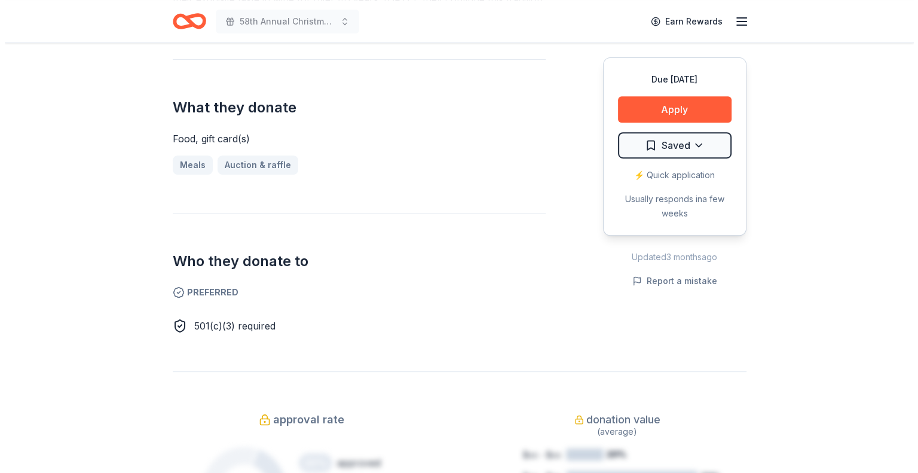
scroll to position [440, 0]
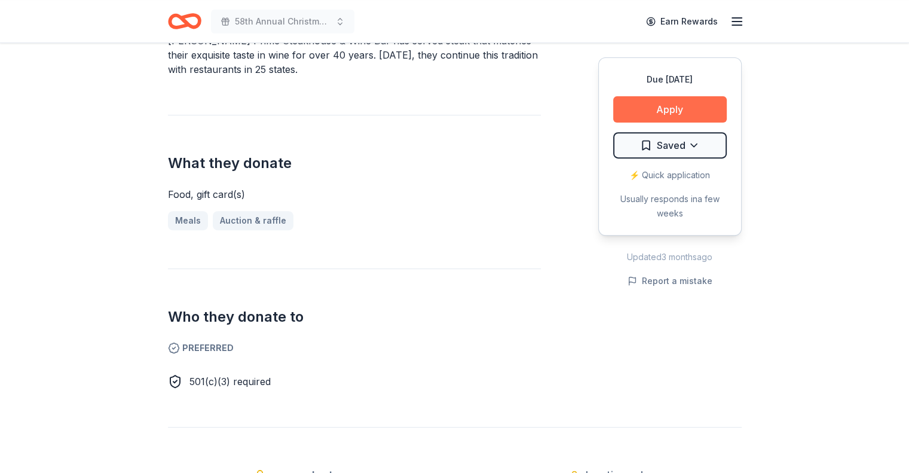
click at [685, 102] on button "Apply" at bounding box center [670, 109] width 114 height 26
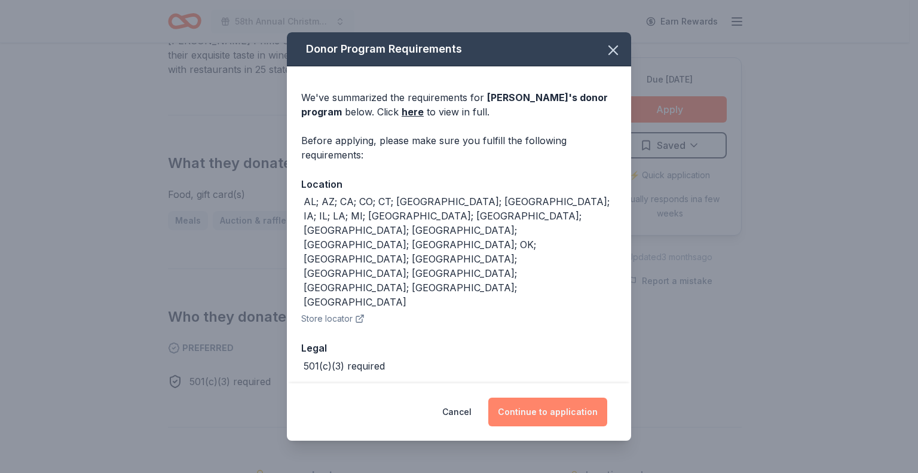
click at [564, 397] on button "Continue to application" at bounding box center [547, 411] width 119 height 29
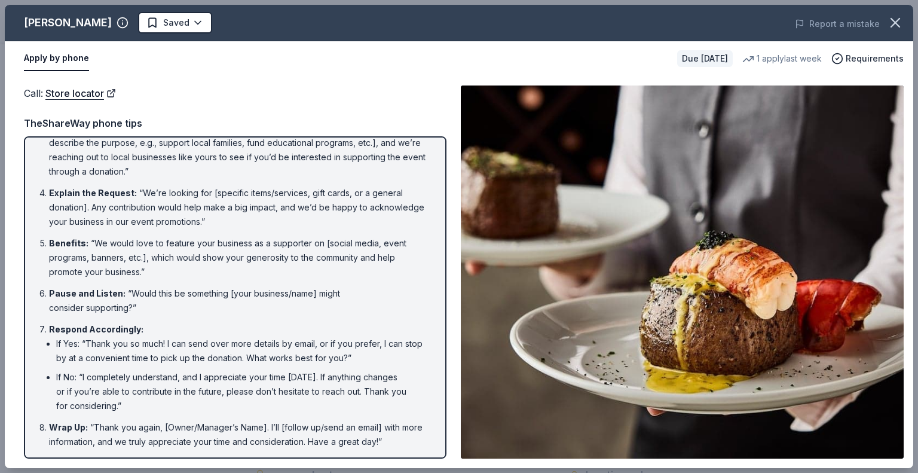
scroll to position [0, 0]
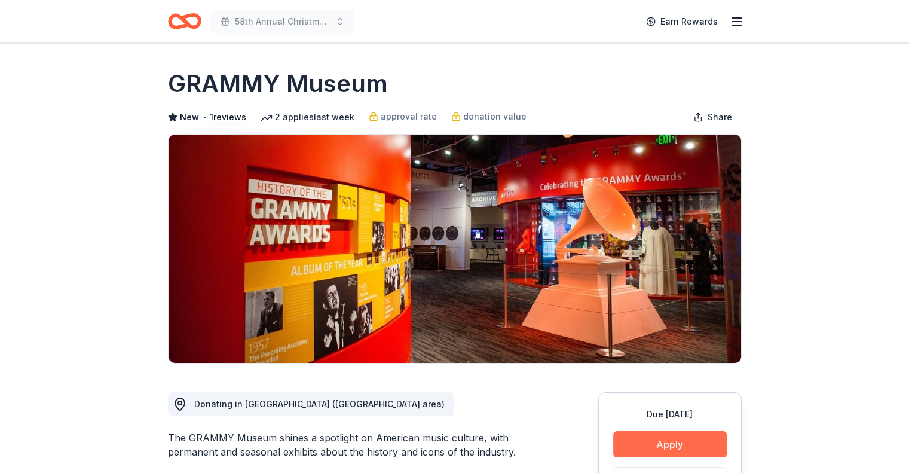
click at [675, 441] on button "Apply" at bounding box center [670, 444] width 114 height 26
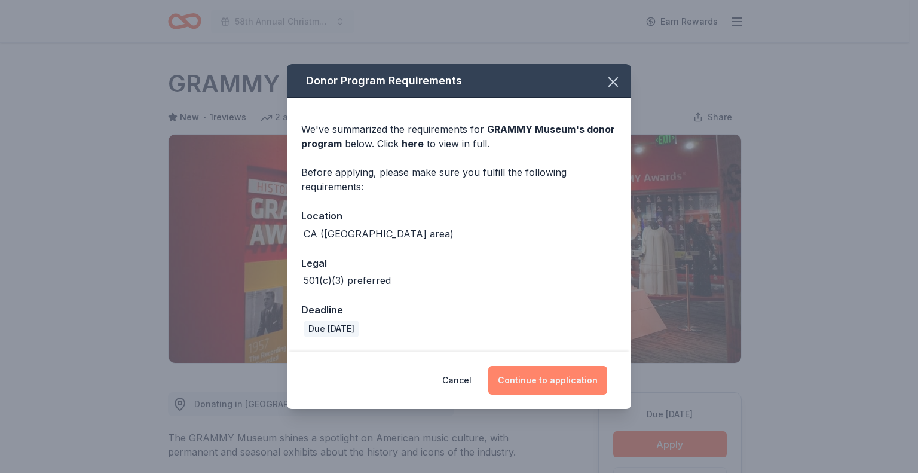
click at [549, 379] on button "Continue to application" at bounding box center [547, 380] width 119 height 29
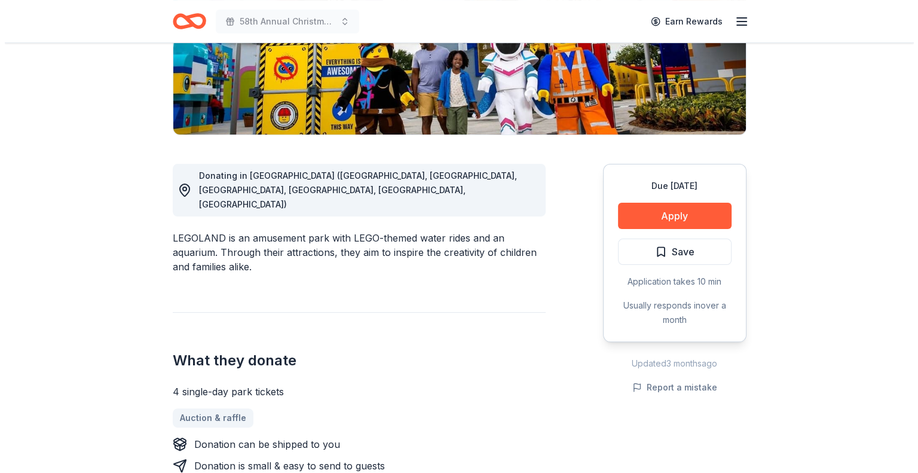
scroll to position [230, 0]
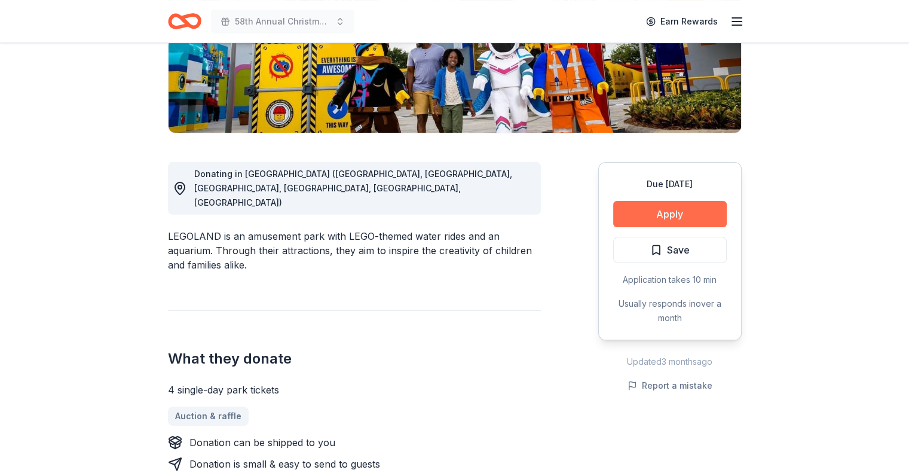
click at [679, 208] on button "Apply" at bounding box center [670, 214] width 114 height 26
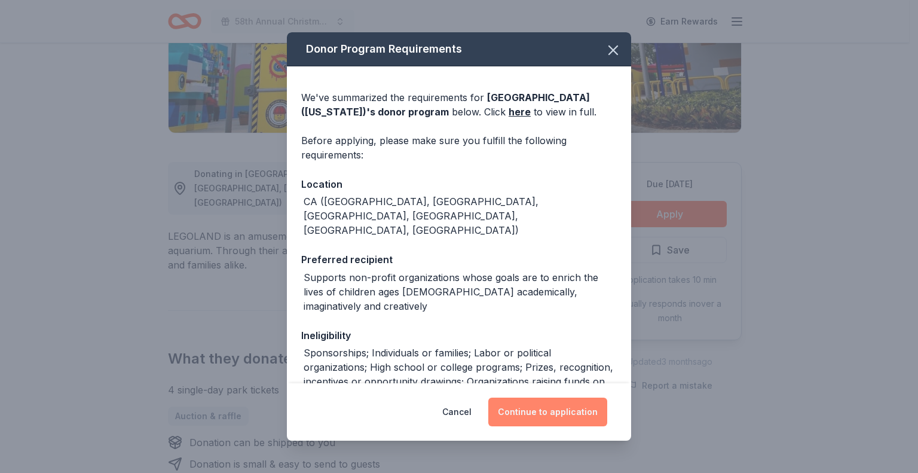
click at [541, 409] on button "Continue to application" at bounding box center [547, 411] width 119 height 29
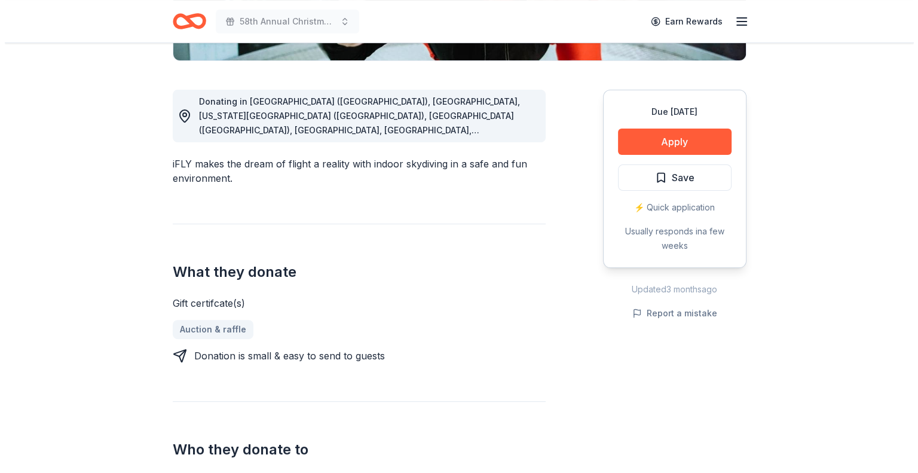
scroll to position [278, 0]
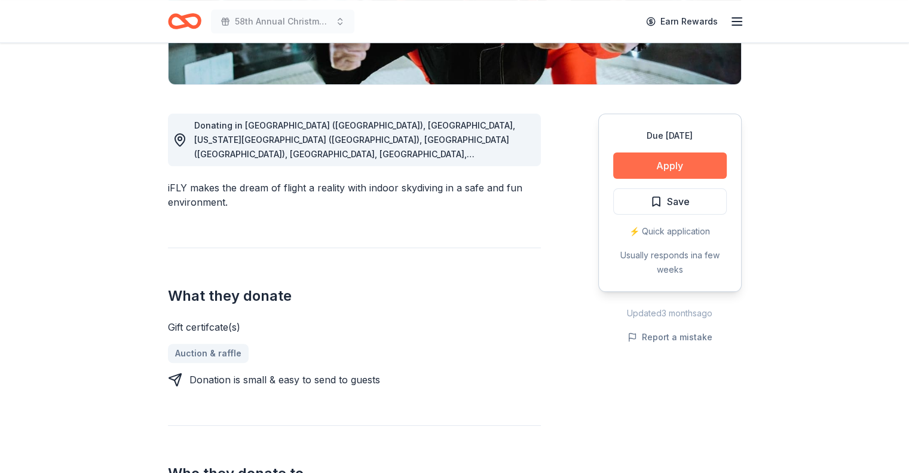
click at [672, 163] on button "Apply" at bounding box center [670, 165] width 114 height 26
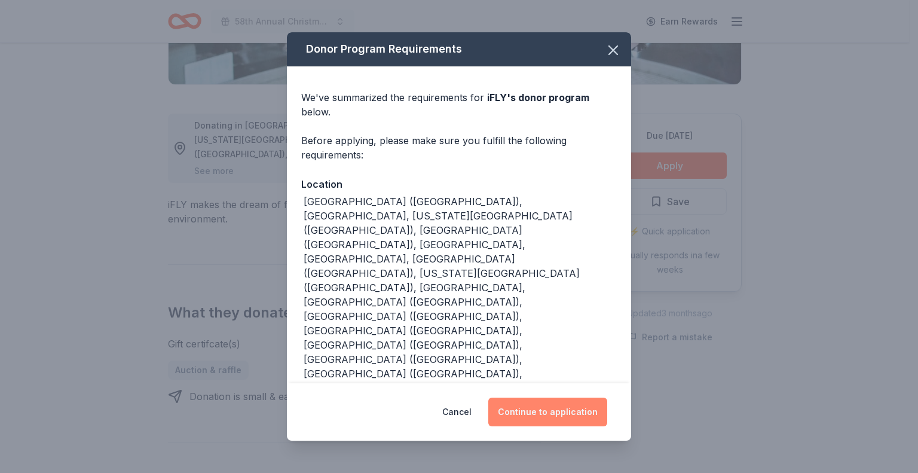
click at [547, 397] on button "Continue to application" at bounding box center [547, 411] width 119 height 29
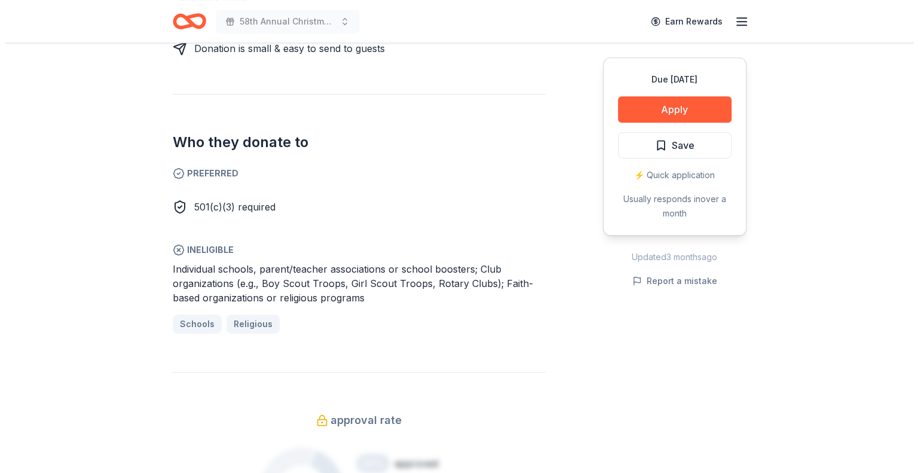
scroll to position [700, 0]
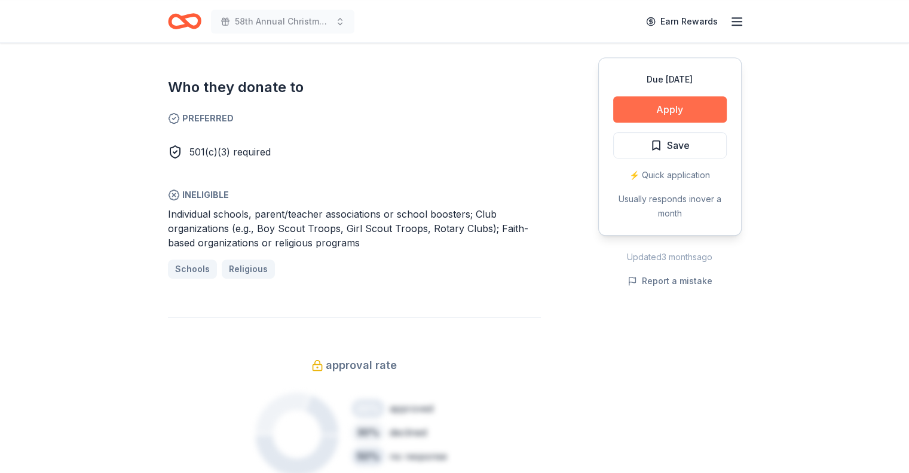
click at [691, 106] on button "Apply" at bounding box center [670, 109] width 114 height 26
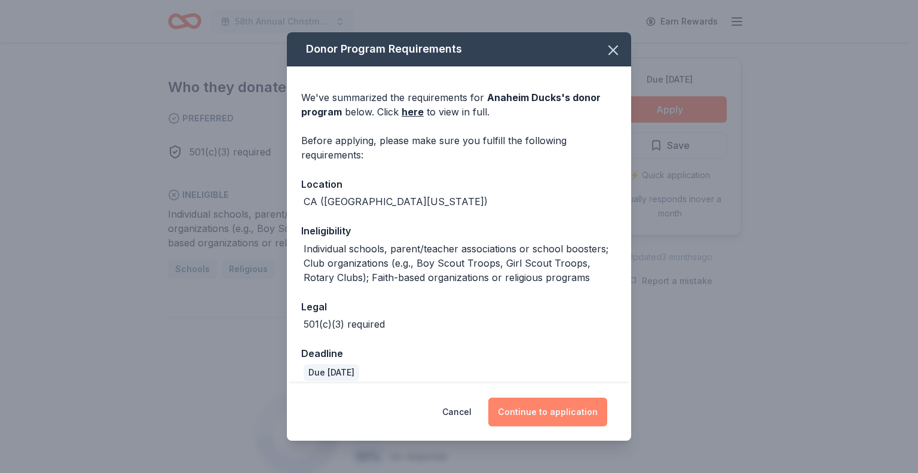
click at [554, 412] on button "Continue to application" at bounding box center [547, 411] width 119 height 29
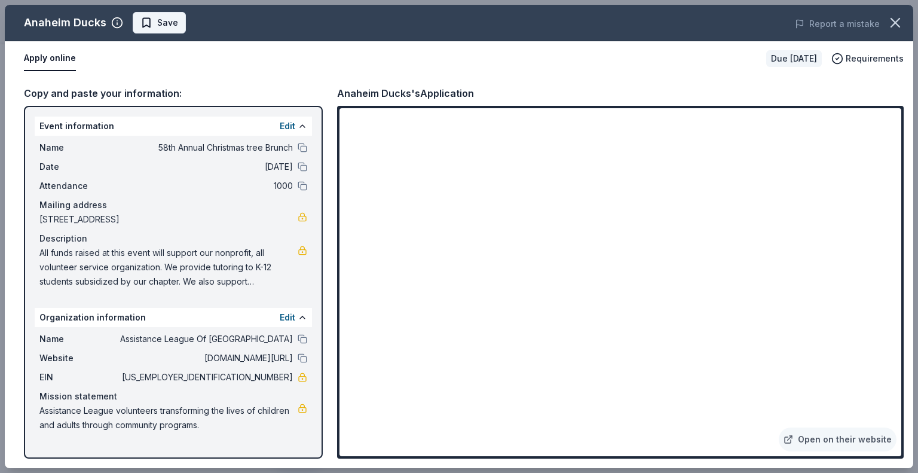
click at [167, 21] on span "Save" at bounding box center [167, 23] width 21 height 14
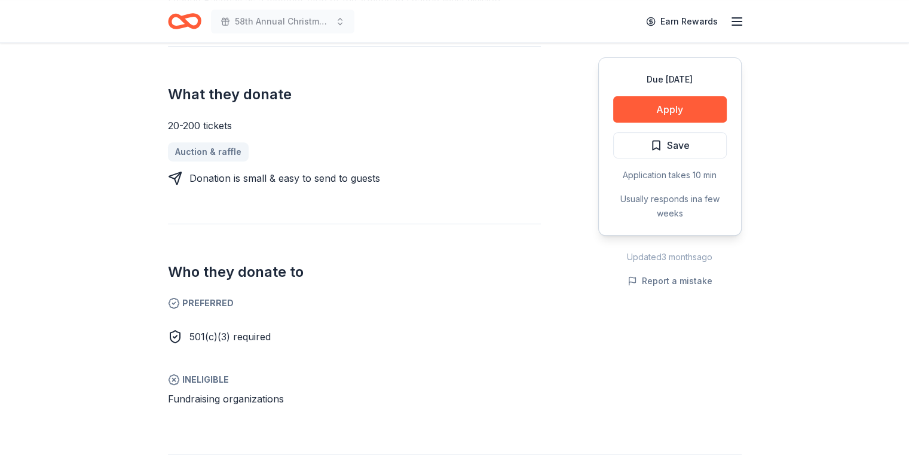
scroll to position [470, 0]
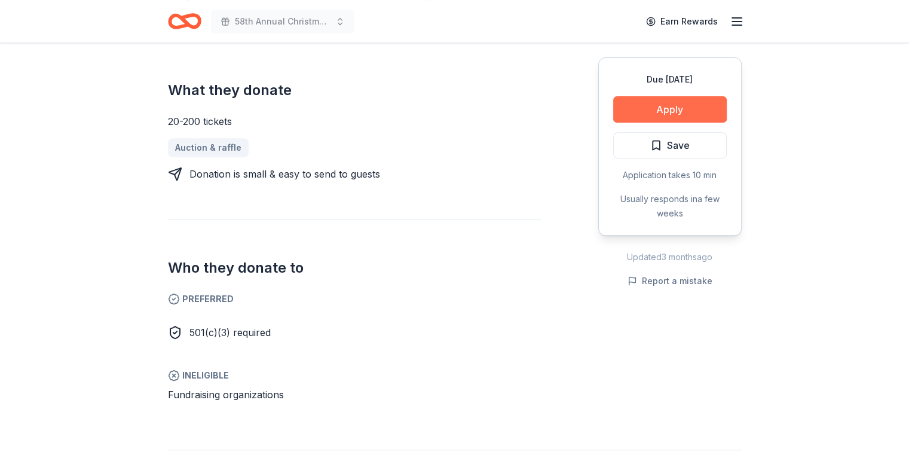
click at [675, 103] on button "Apply" at bounding box center [670, 109] width 114 height 26
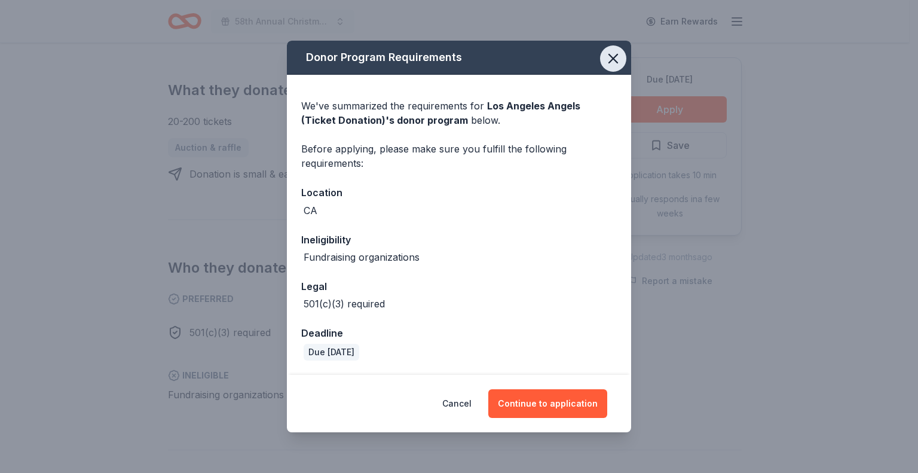
click at [616, 64] on icon "button" at bounding box center [613, 58] width 17 height 17
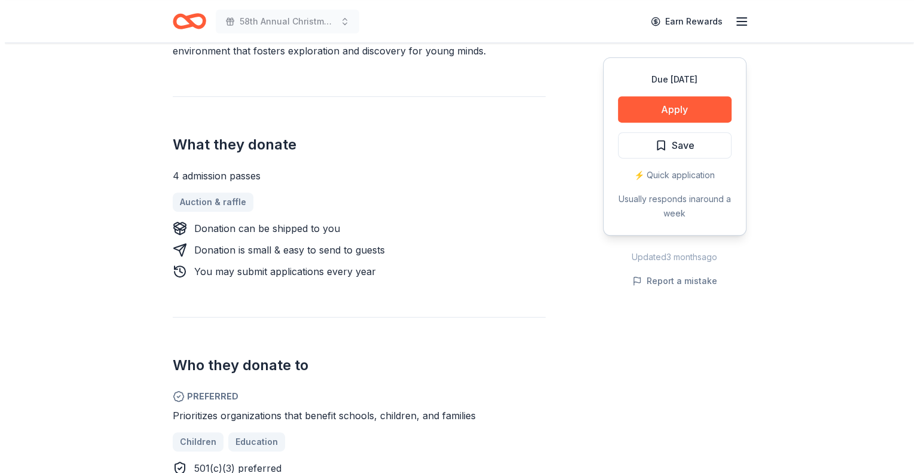
scroll to position [478, 0]
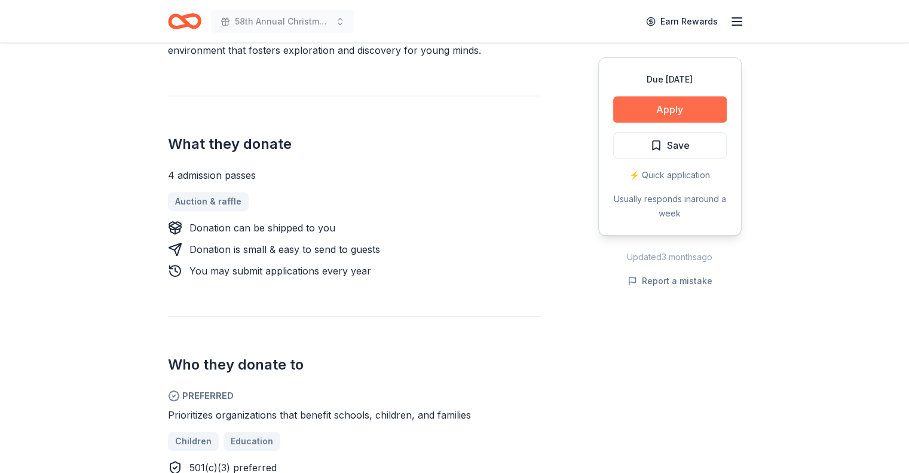
click at [688, 106] on button "Apply" at bounding box center [670, 109] width 114 height 26
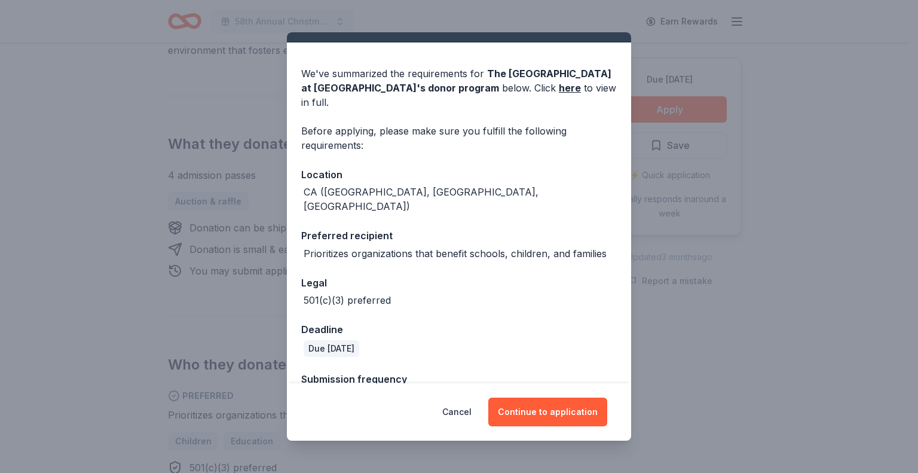
scroll to position [29, 0]
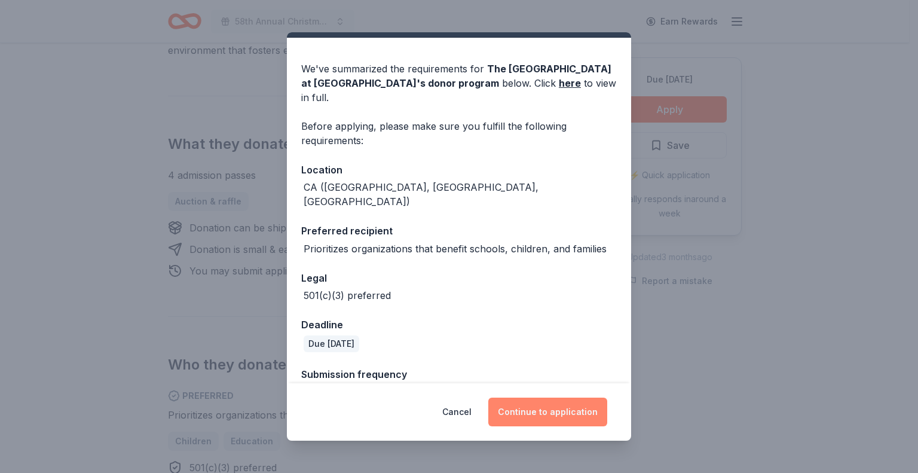
click at [541, 410] on button "Continue to application" at bounding box center [547, 411] width 119 height 29
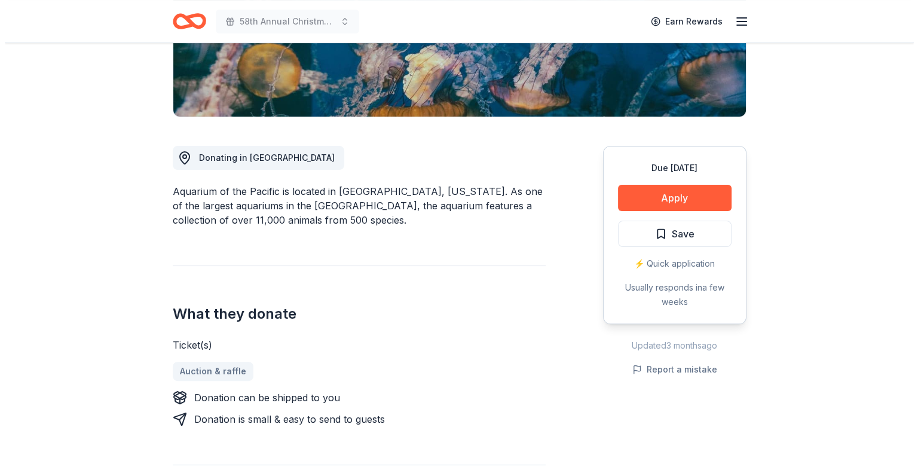
scroll to position [278, 0]
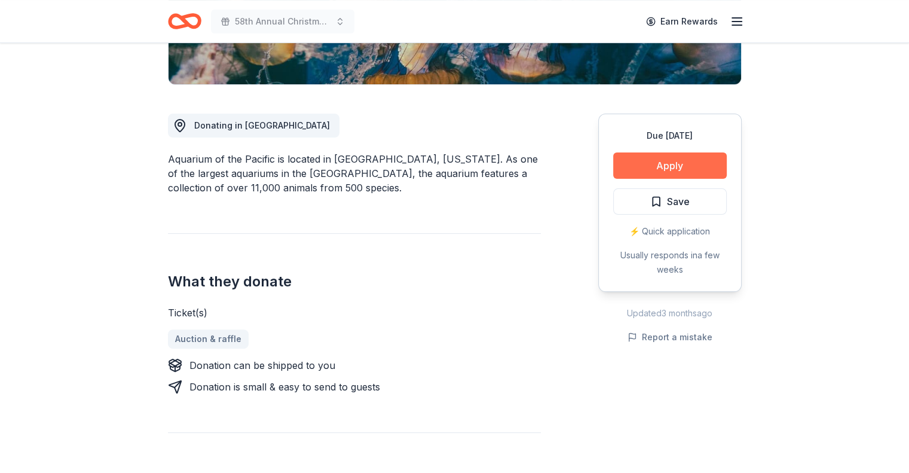
click at [683, 161] on button "Apply" at bounding box center [670, 165] width 114 height 26
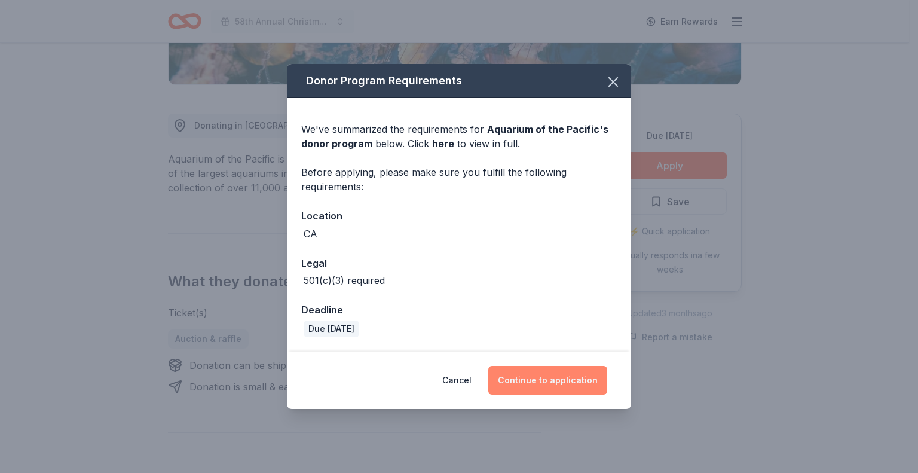
click at [559, 376] on button "Continue to application" at bounding box center [547, 380] width 119 height 29
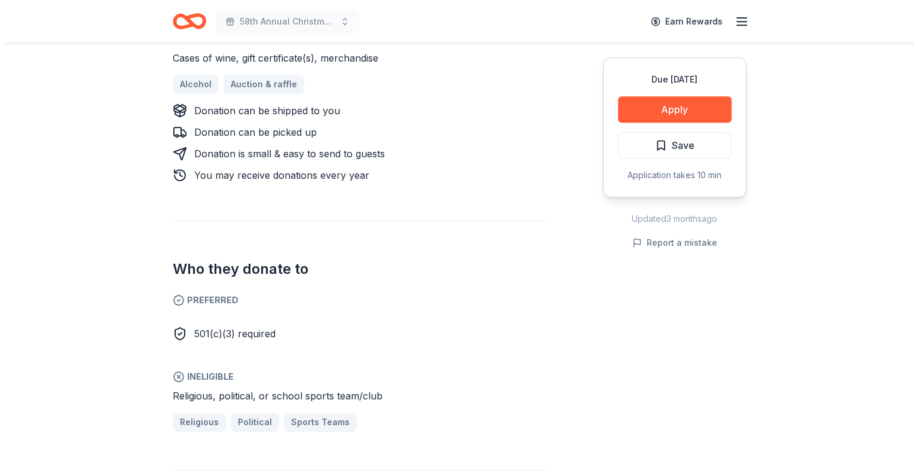
scroll to position [550, 0]
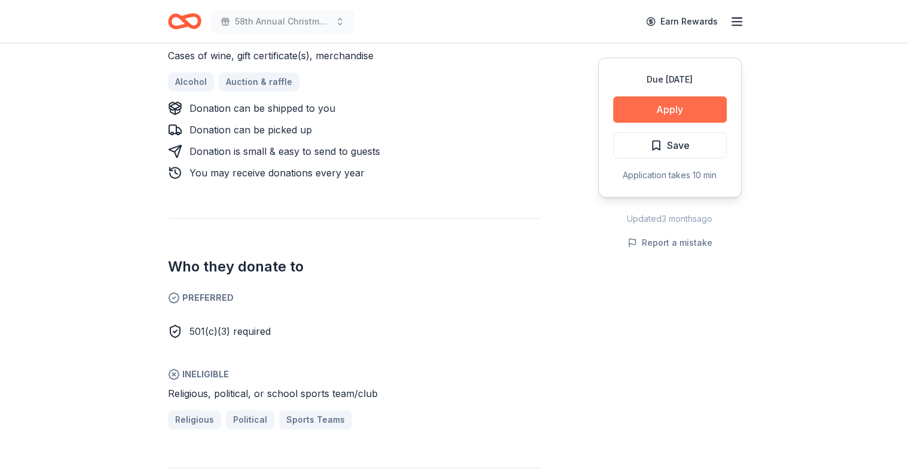
click at [703, 107] on button "Apply" at bounding box center [670, 109] width 114 height 26
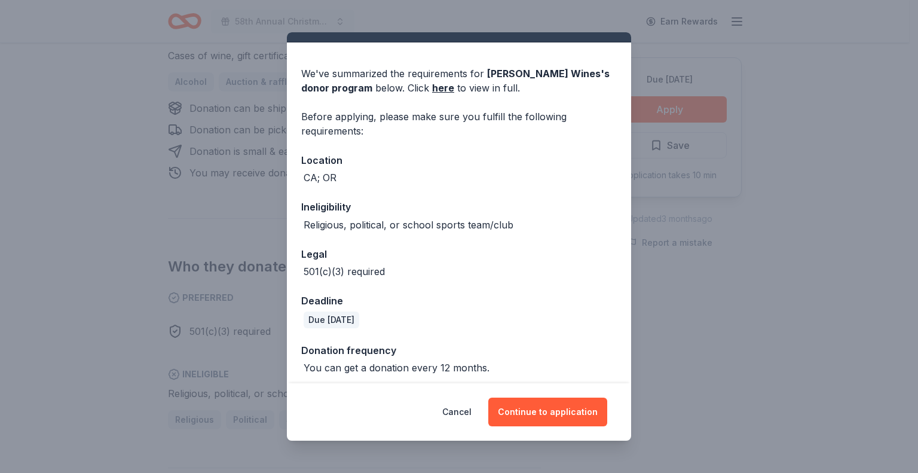
scroll to position [29, 0]
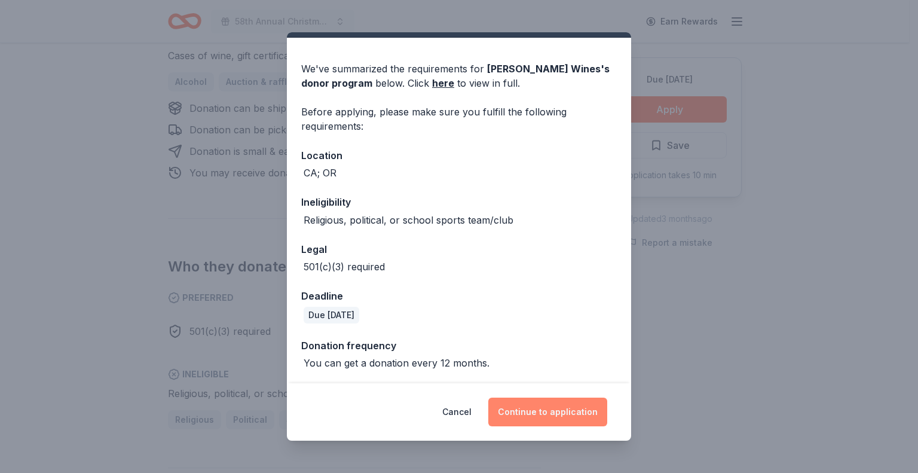
click at [564, 408] on button "Continue to application" at bounding box center [547, 411] width 119 height 29
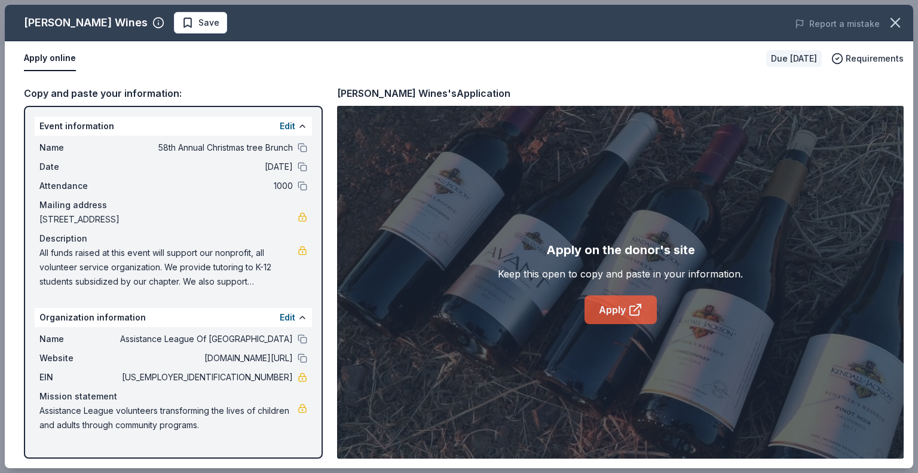
click at [612, 310] on link "Apply" at bounding box center [620, 309] width 72 height 29
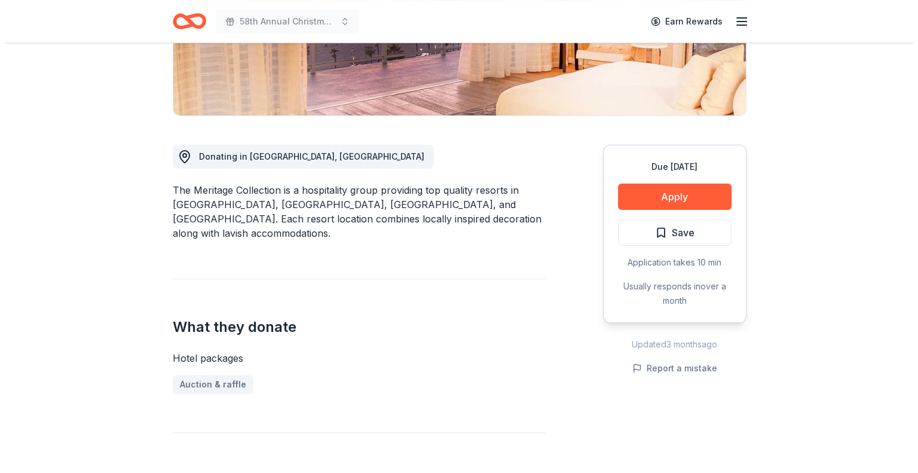
scroll to position [237, 0]
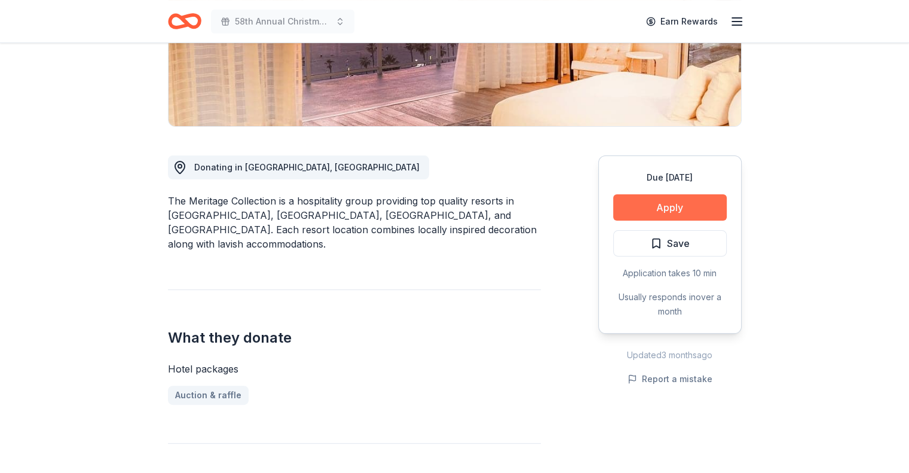
click at [683, 203] on button "Apply" at bounding box center [670, 207] width 114 height 26
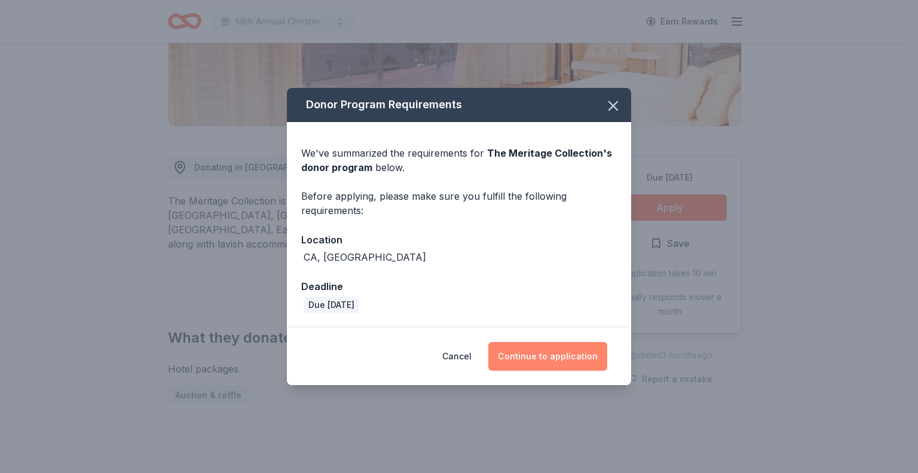
click at [547, 351] on button "Continue to application" at bounding box center [547, 356] width 119 height 29
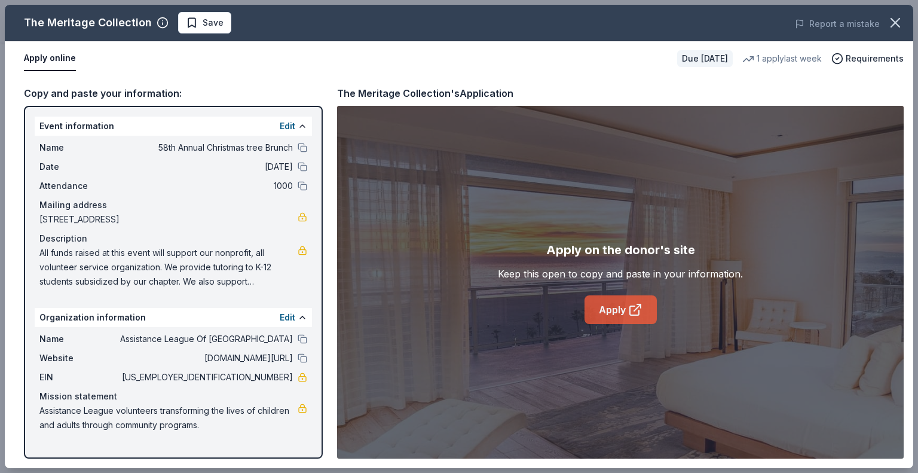
click at [621, 307] on link "Apply" at bounding box center [620, 309] width 72 height 29
click at [628, 305] on icon at bounding box center [635, 309] width 14 height 14
click at [52, 56] on button "Apply online" at bounding box center [50, 58] width 52 height 25
click at [65, 57] on button "Apply online" at bounding box center [50, 58] width 52 height 25
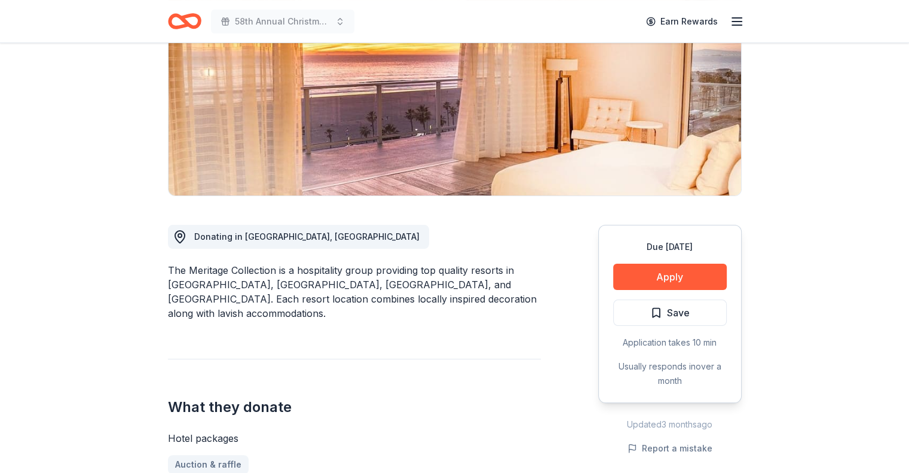
scroll to position [169, 0]
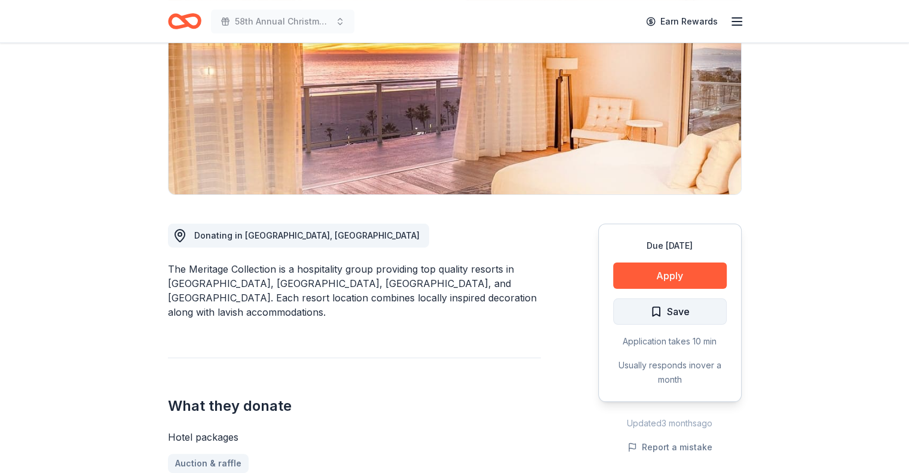
click at [657, 308] on span "Save" at bounding box center [669, 312] width 39 height 16
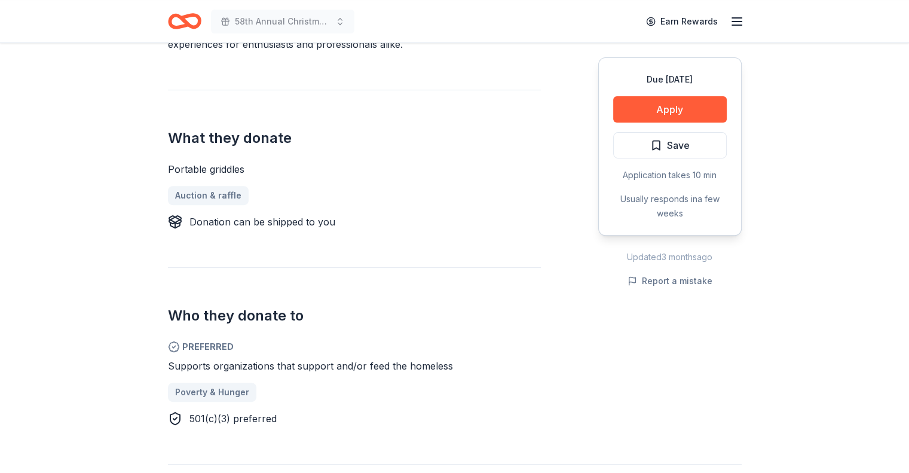
scroll to position [446, 0]
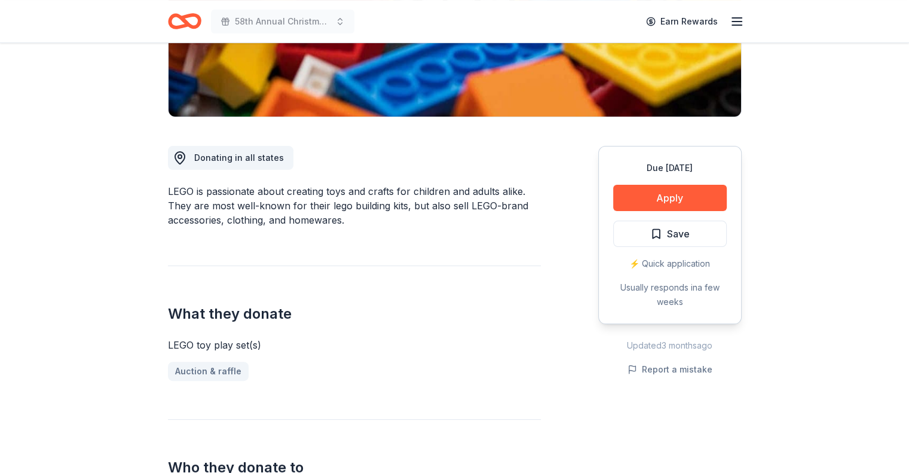
scroll to position [227, 0]
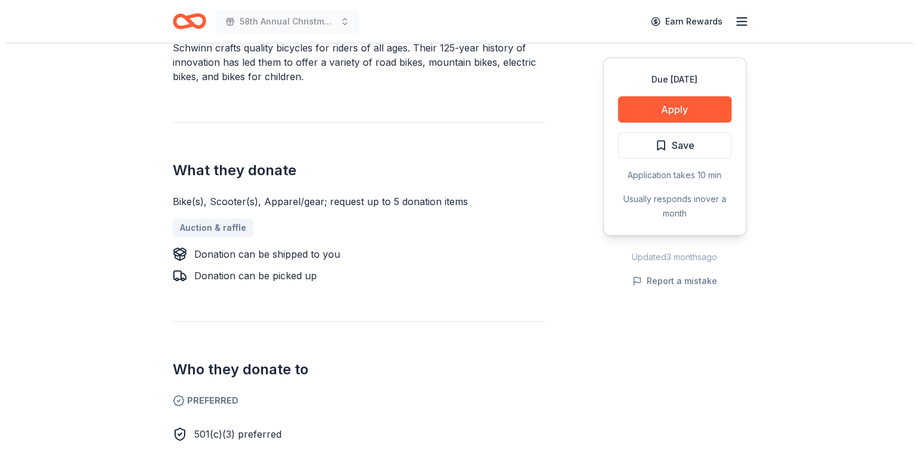
scroll to position [360, 0]
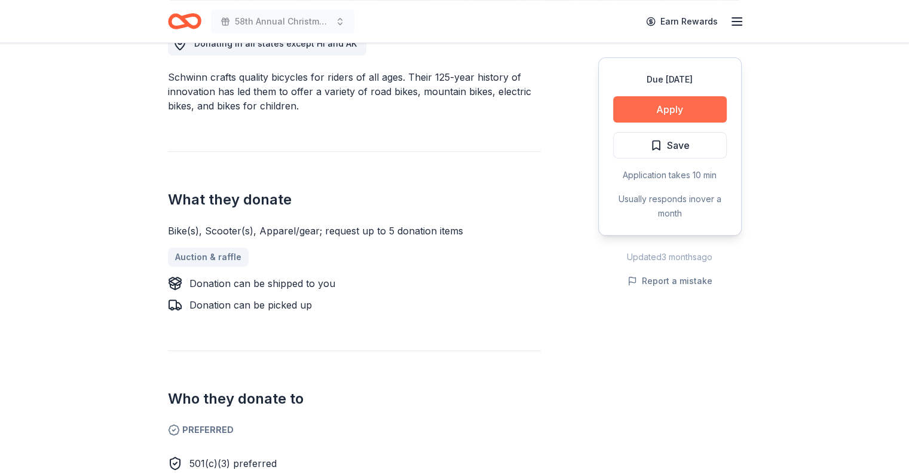
click at [689, 101] on button "Apply" at bounding box center [670, 109] width 114 height 26
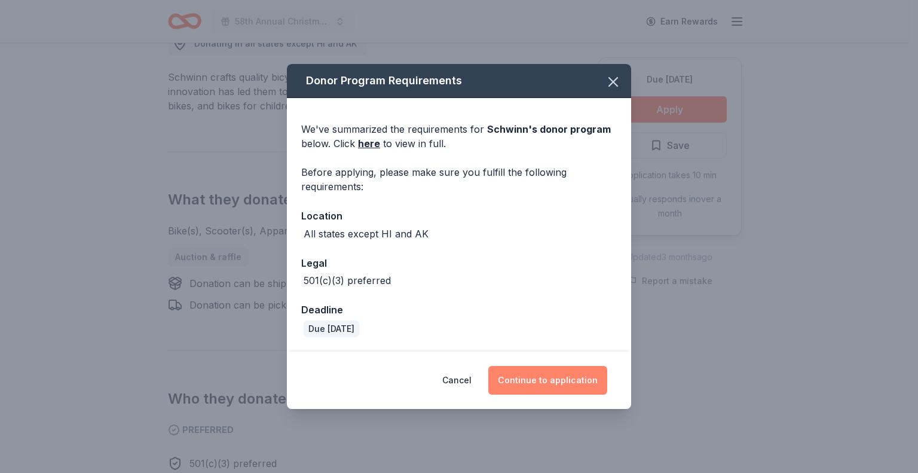
click at [559, 375] on button "Continue to application" at bounding box center [547, 380] width 119 height 29
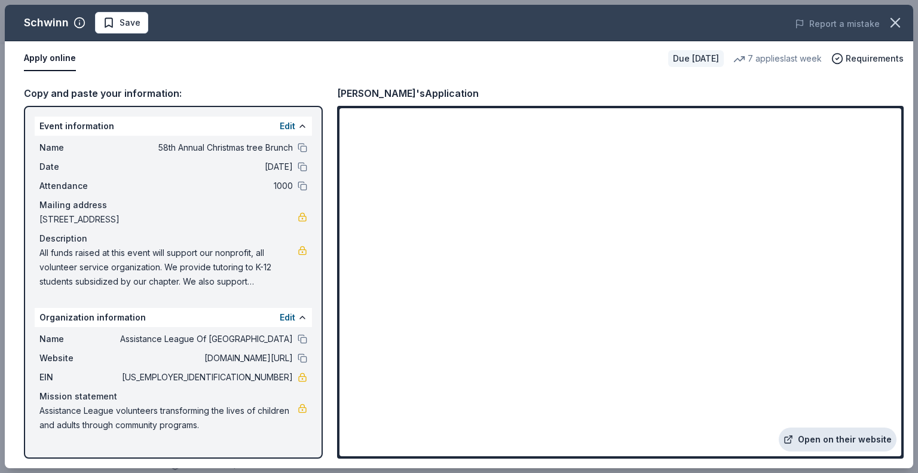
click at [877, 440] on link "Open on their website" at bounding box center [838, 439] width 118 height 24
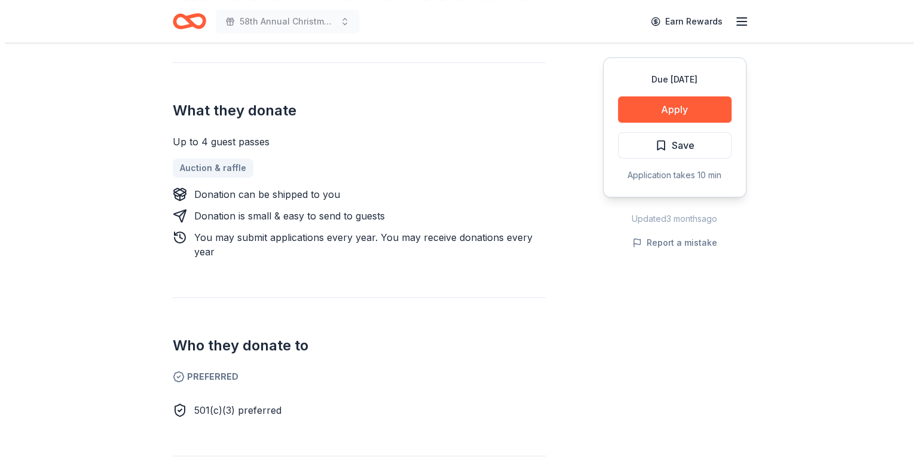
scroll to position [494, 0]
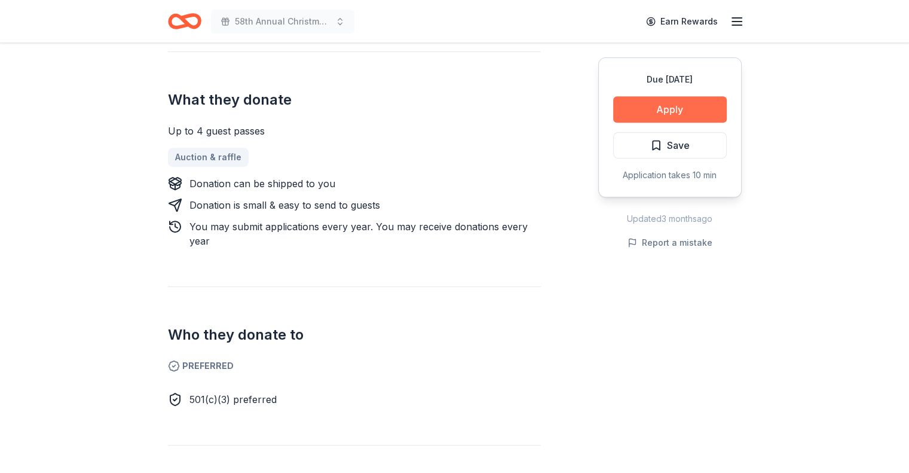
click at [648, 105] on button "Apply" at bounding box center [670, 109] width 114 height 26
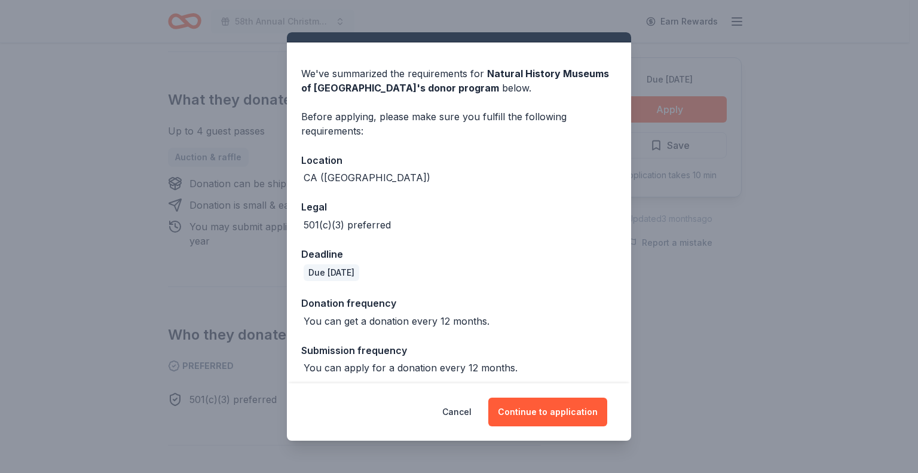
scroll to position [29, 0]
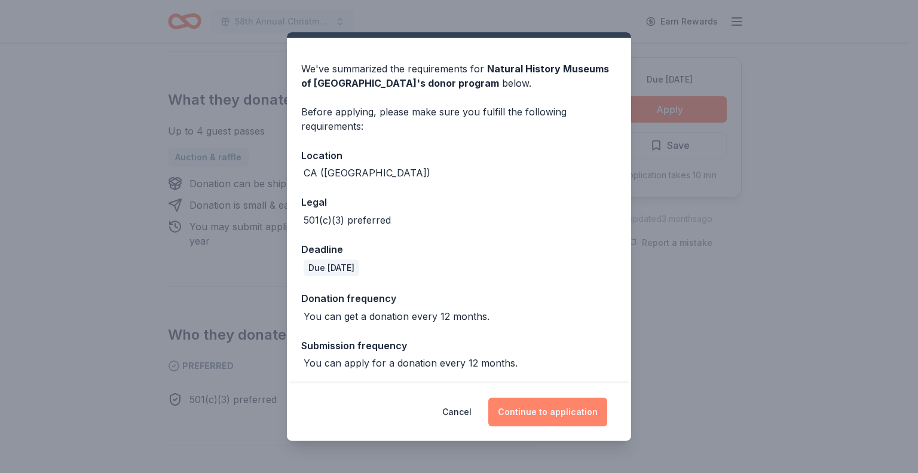
click at [539, 405] on button "Continue to application" at bounding box center [547, 411] width 119 height 29
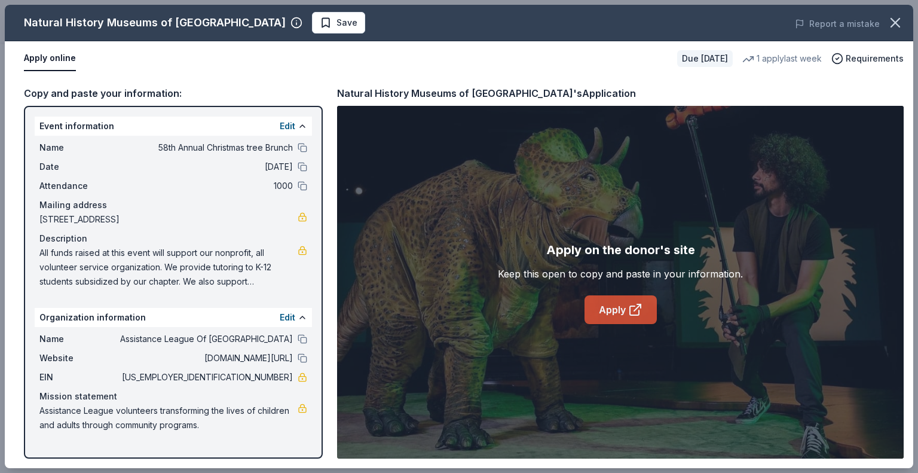
click at [617, 311] on link "Apply" at bounding box center [620, 309] width 72 height 29
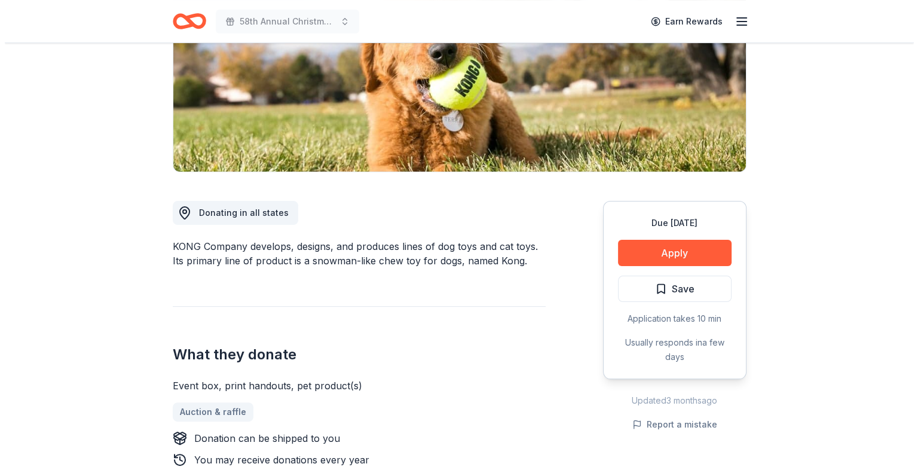
scroll to position [247, 0]
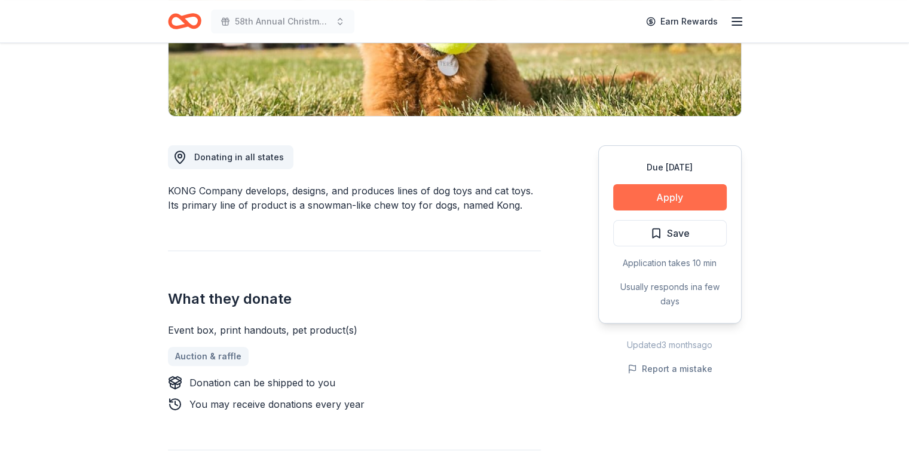
click at [654, 189] on button "Apply" at bounding box center [670, 197] width 114 height 26
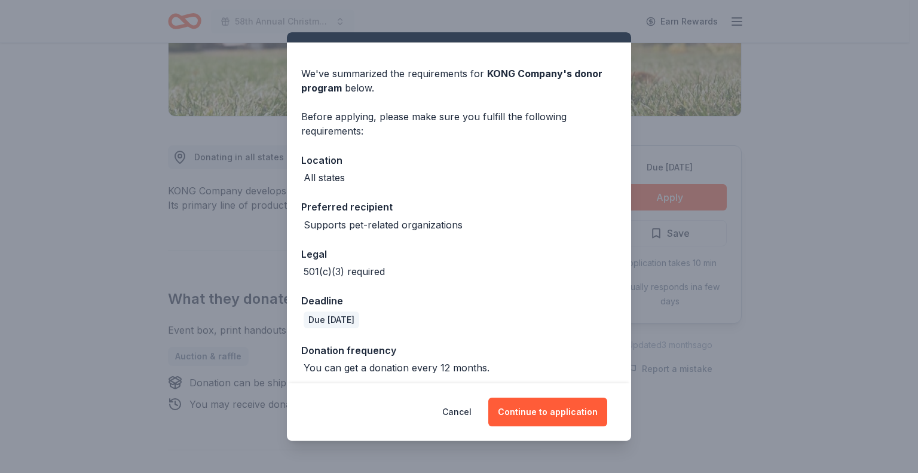
scroll to position [29, 0]
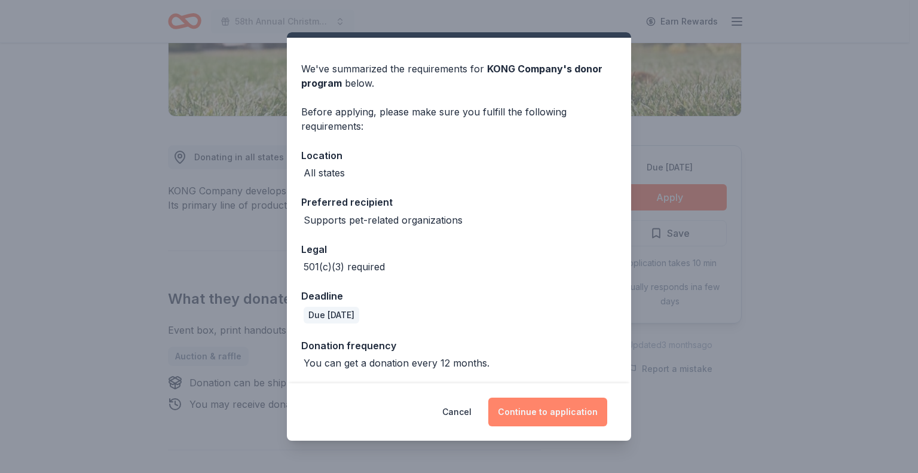
click at [555, 406] on button "Continue to application" at bounding box center [547, 411] width 119 height 29
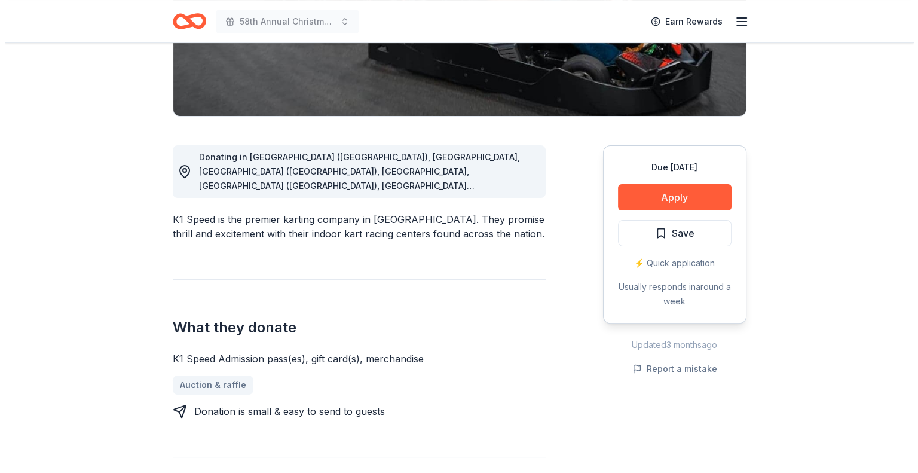
scroll to position [271, 0]
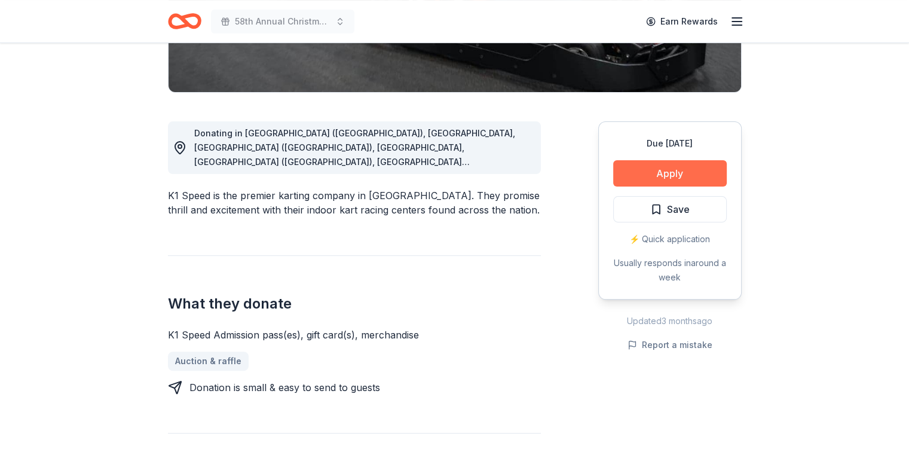
click at [670, 169] on button "Apply" at bounding box center [670, 173] width 114 height 26
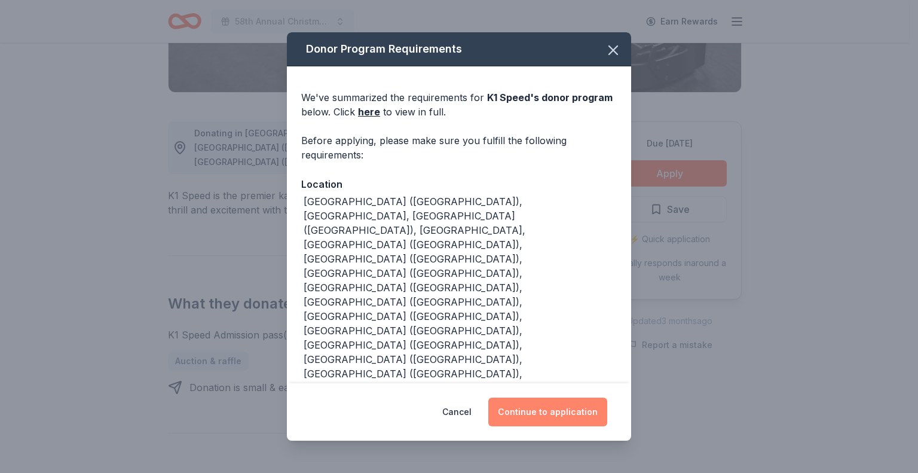
click at [553, 406] on button "Continue to application" at bounding box center [547, 411] width 119 height 29
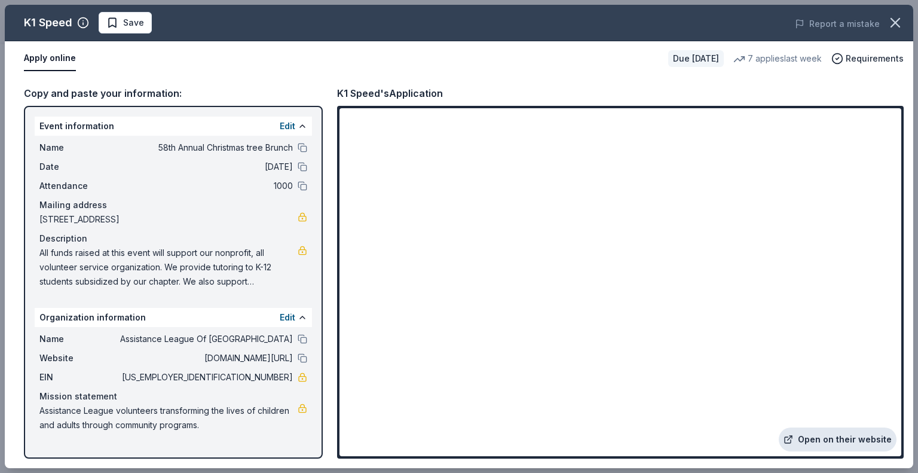
click at [826, 437] on link "Open on their website" at bounding box center [838, 439] width 118 height 24
